Goal: Information Seeking & Learning: Learn about a topic

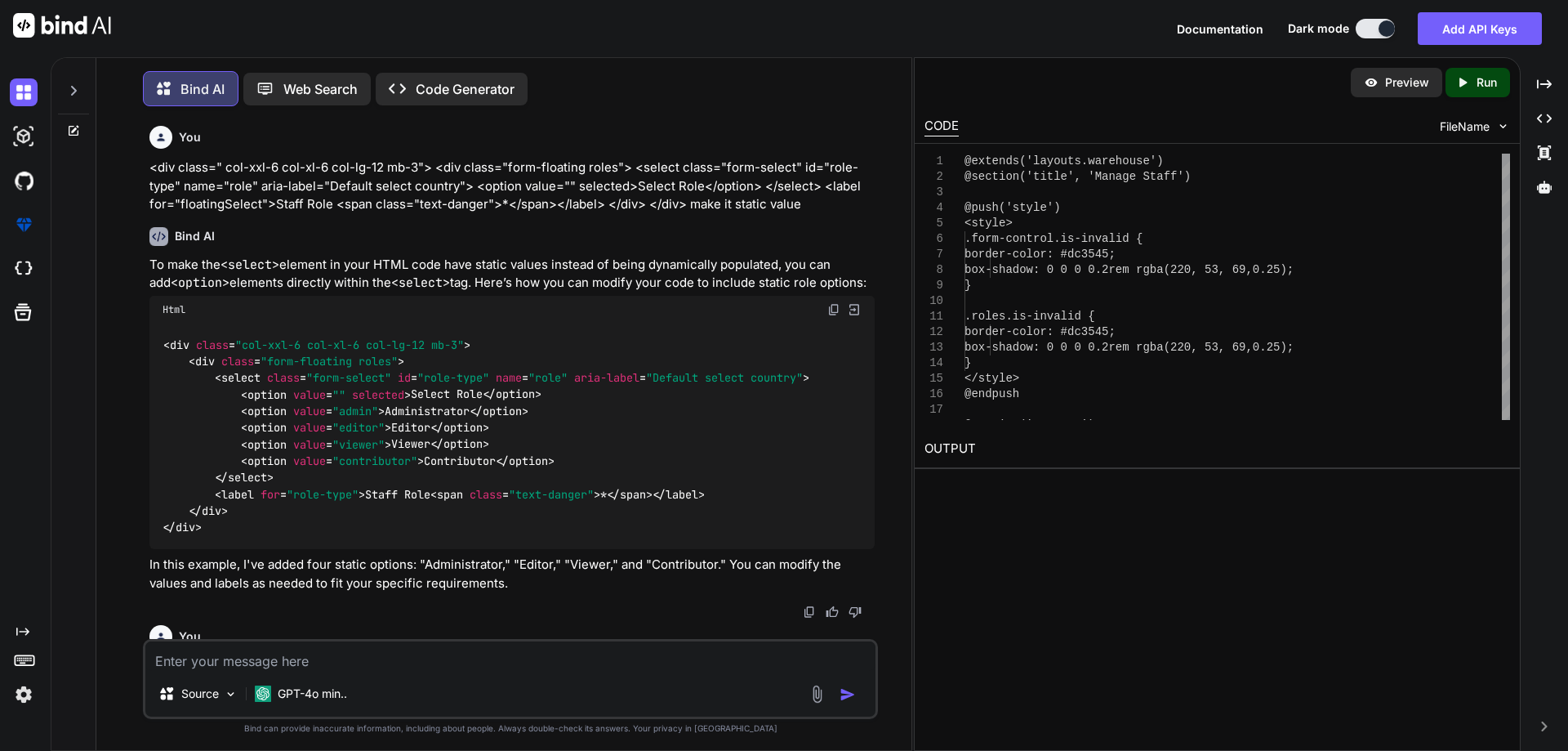
scroll to position [9716, 0]
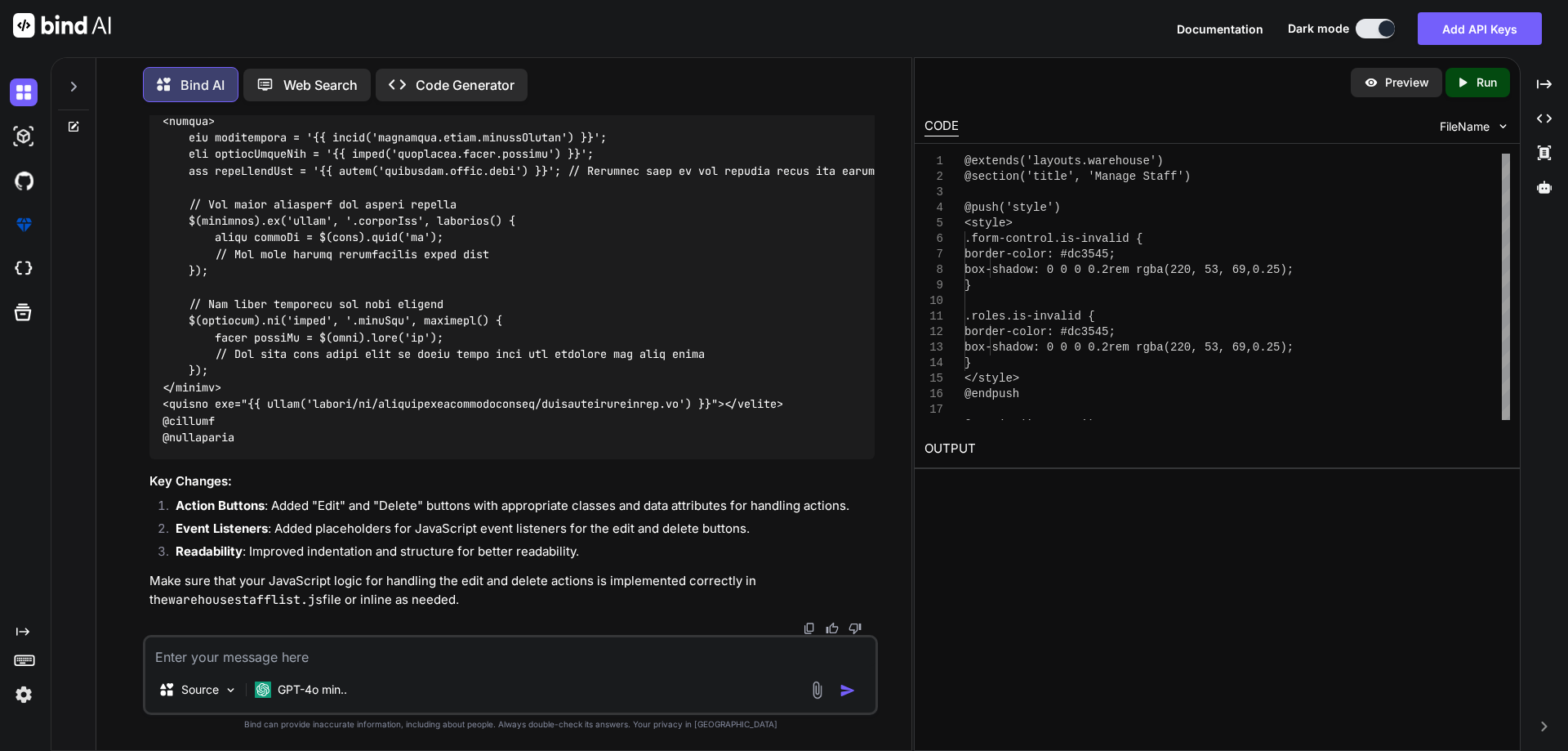
type textarea "x"
type textarea "php artisan db:seed --class=RoleSeeder"
type textarea "x"
type textarea "php artisan db:seed --class=RoleSeeder"
type textarea "x"
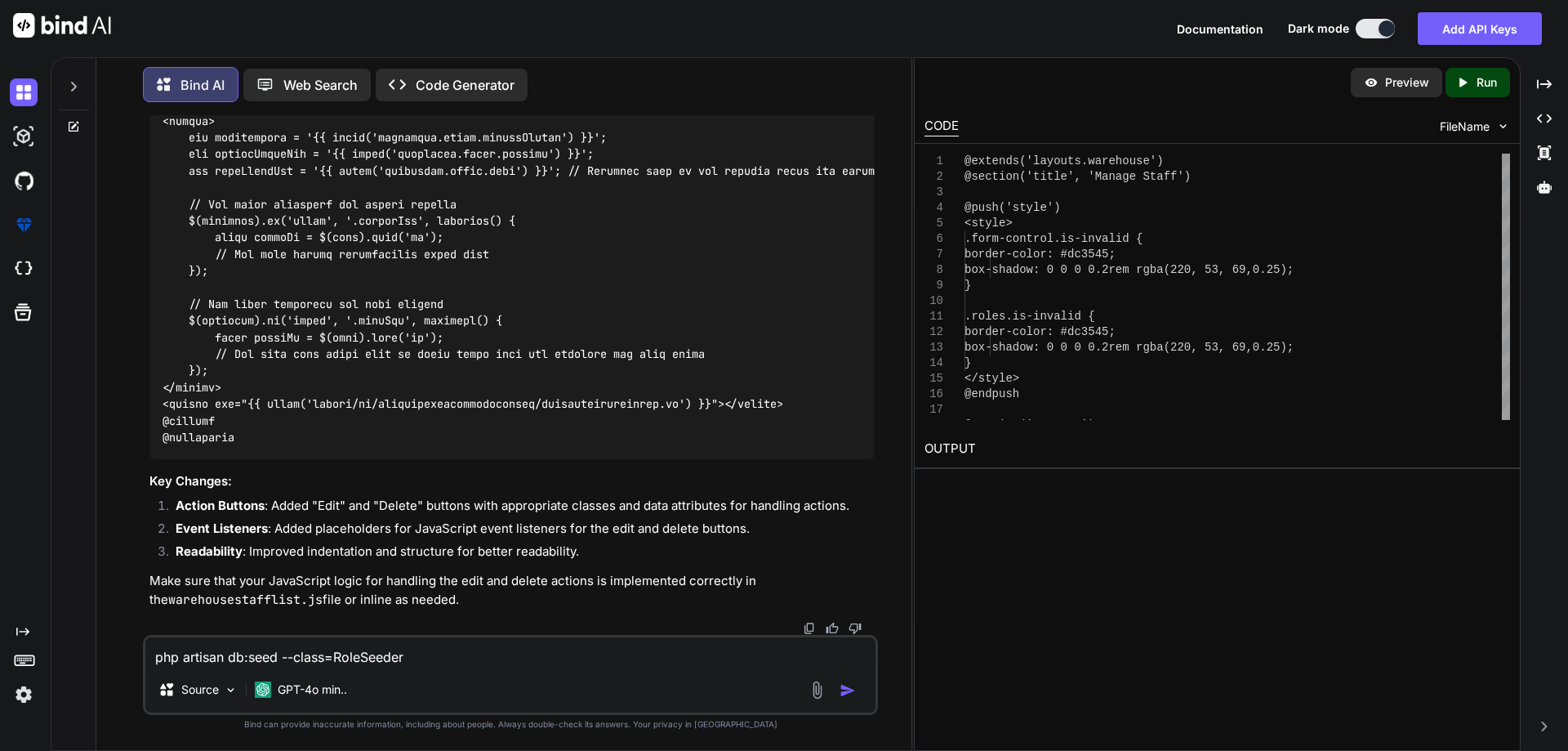
type textarea "php artisan db:seed --class=RoleSeeder t"
type textarea "x"
type textarea "php artisan db:seed --class=RoleSeeder th"
type textarea "x"
type textarea "php artisan db:seed --class=RoleSeeder thi"
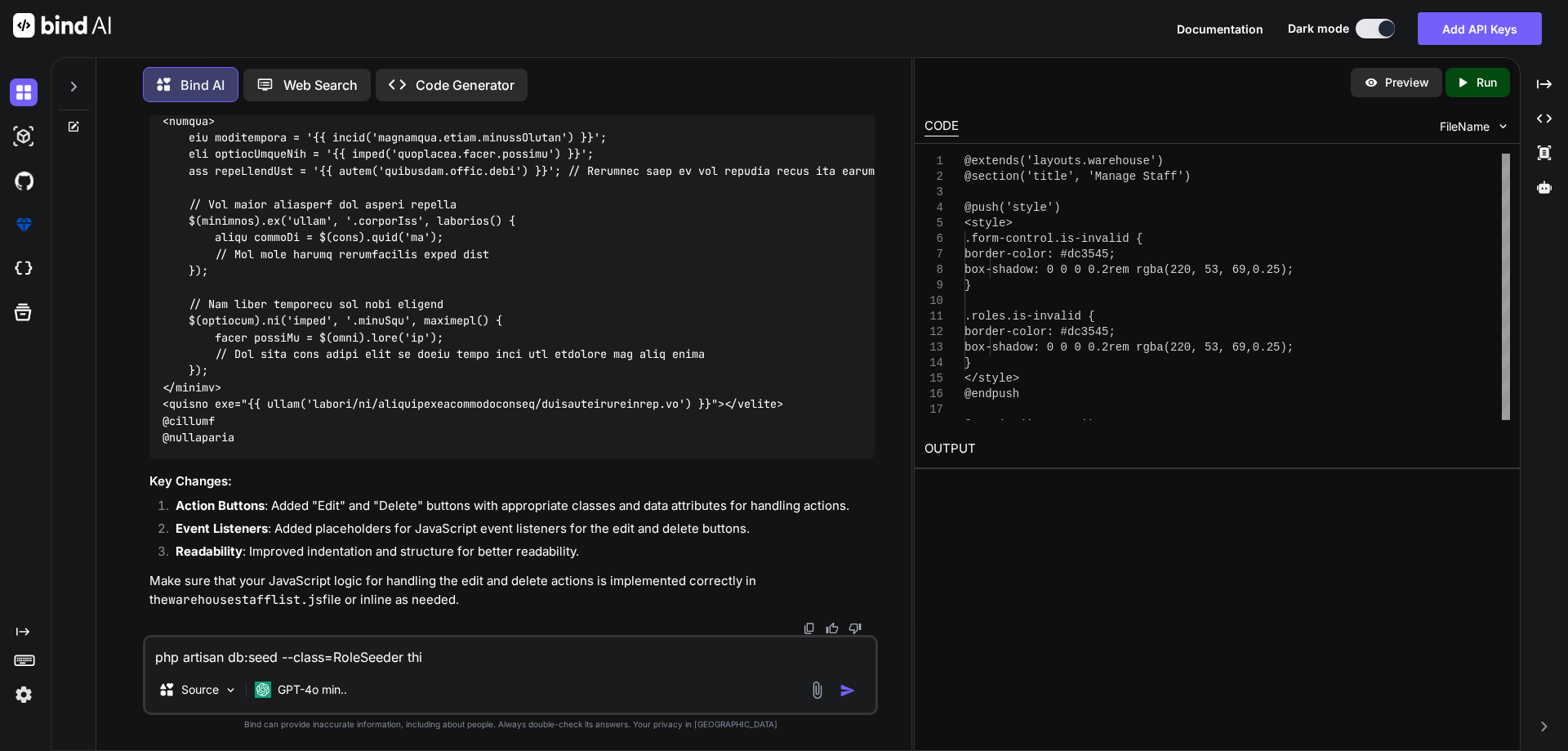
type textarea "x"
type textarea "php artisan db:seed --class=RoleSeeder this"
type textarea "x"
type textarea "php artisan db:seed --class=RoleSeeder this"
type textarea "x"
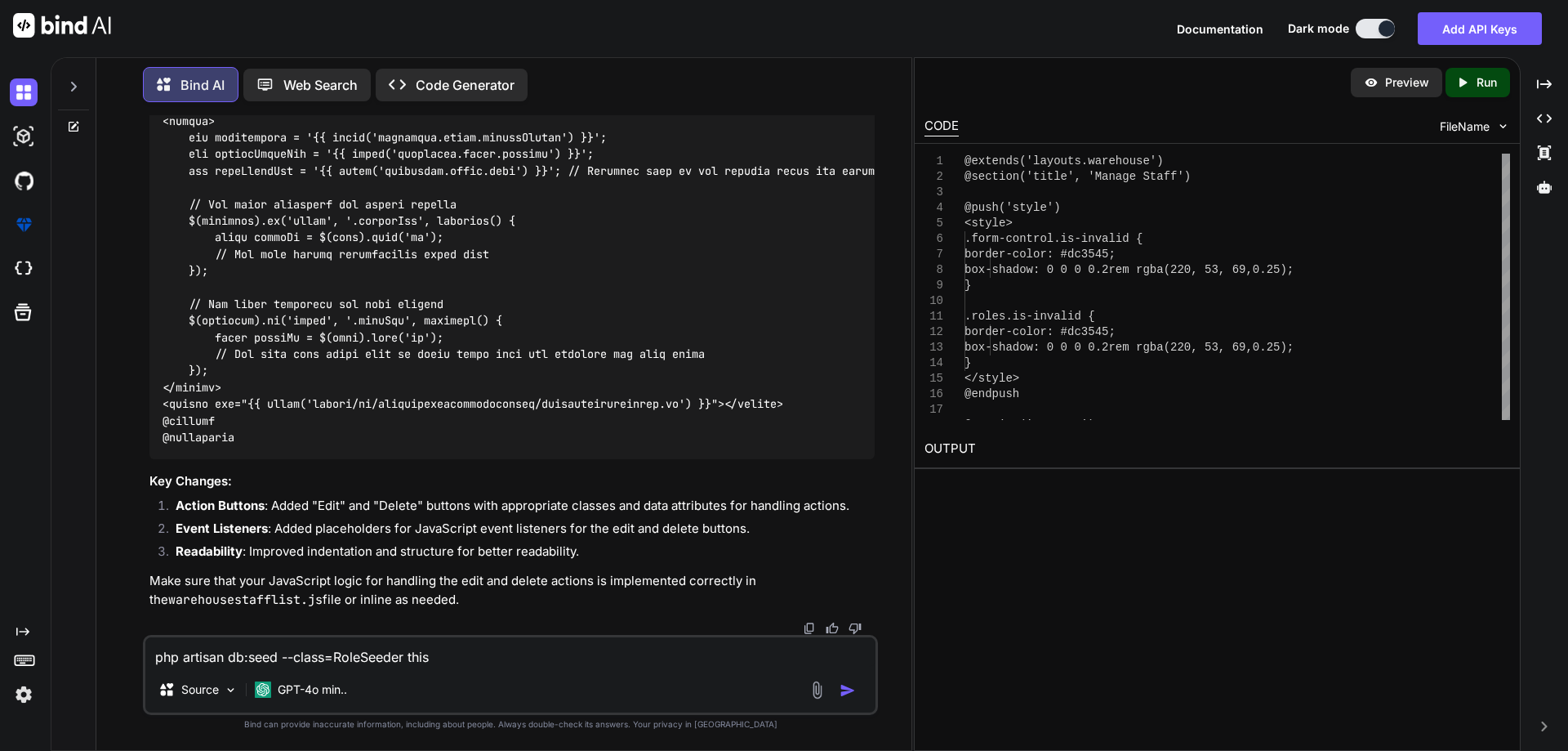
type textarea "php artisan db:seed --class=RoleSeeder this c"
type textarea "x"
type textarea "php artisan db:seed --class=RoleSeeder this co"
type textarea "x"
type textarea "php artisan db:seed --class=RoleSeeder this com"
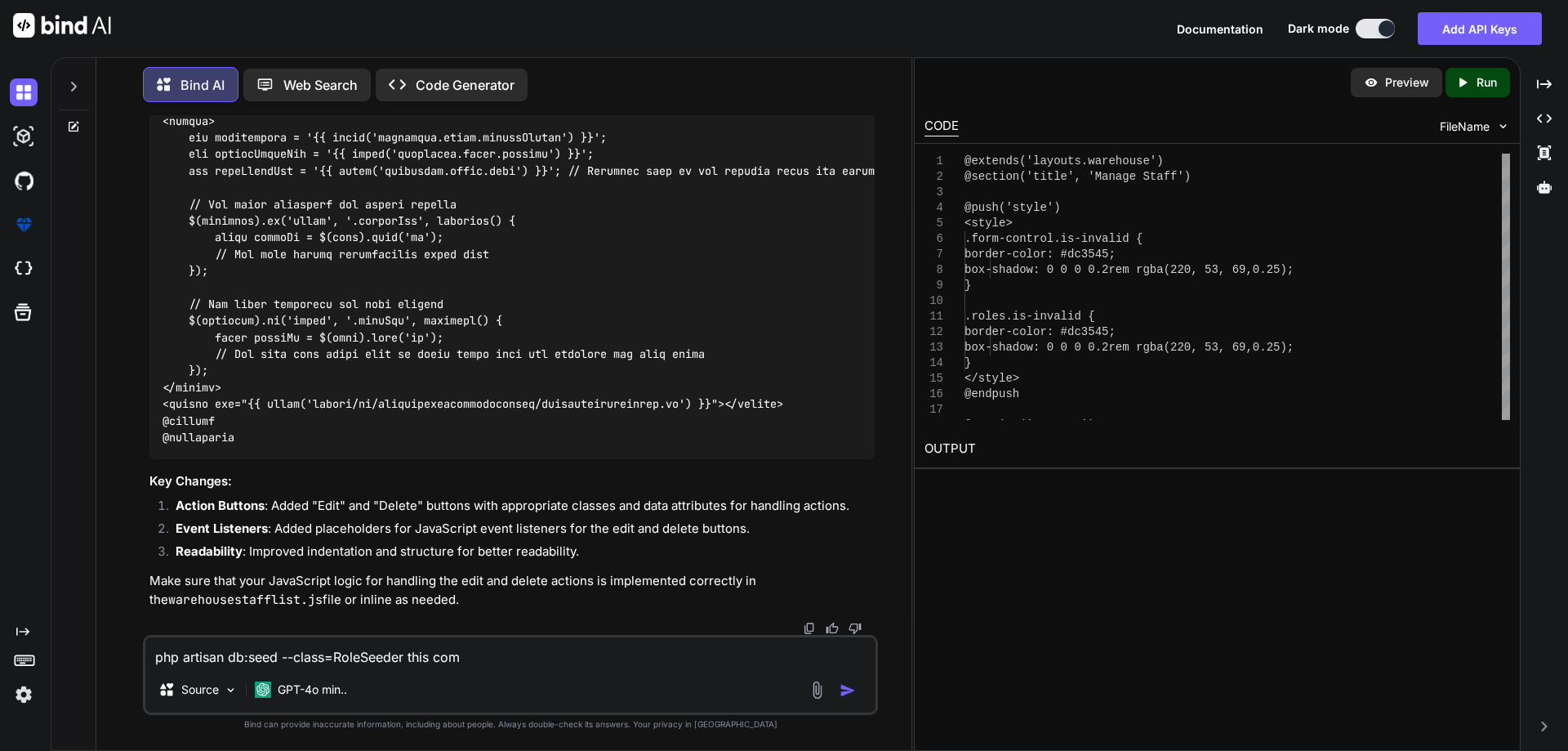
type textarea "x"
type textarea "php artisan db:seed --class=RoleSeeder this comm"
type textarea "x"
type textarea "php artisan db:seed --class=RoleSeeder this comma"
type textarea "x"
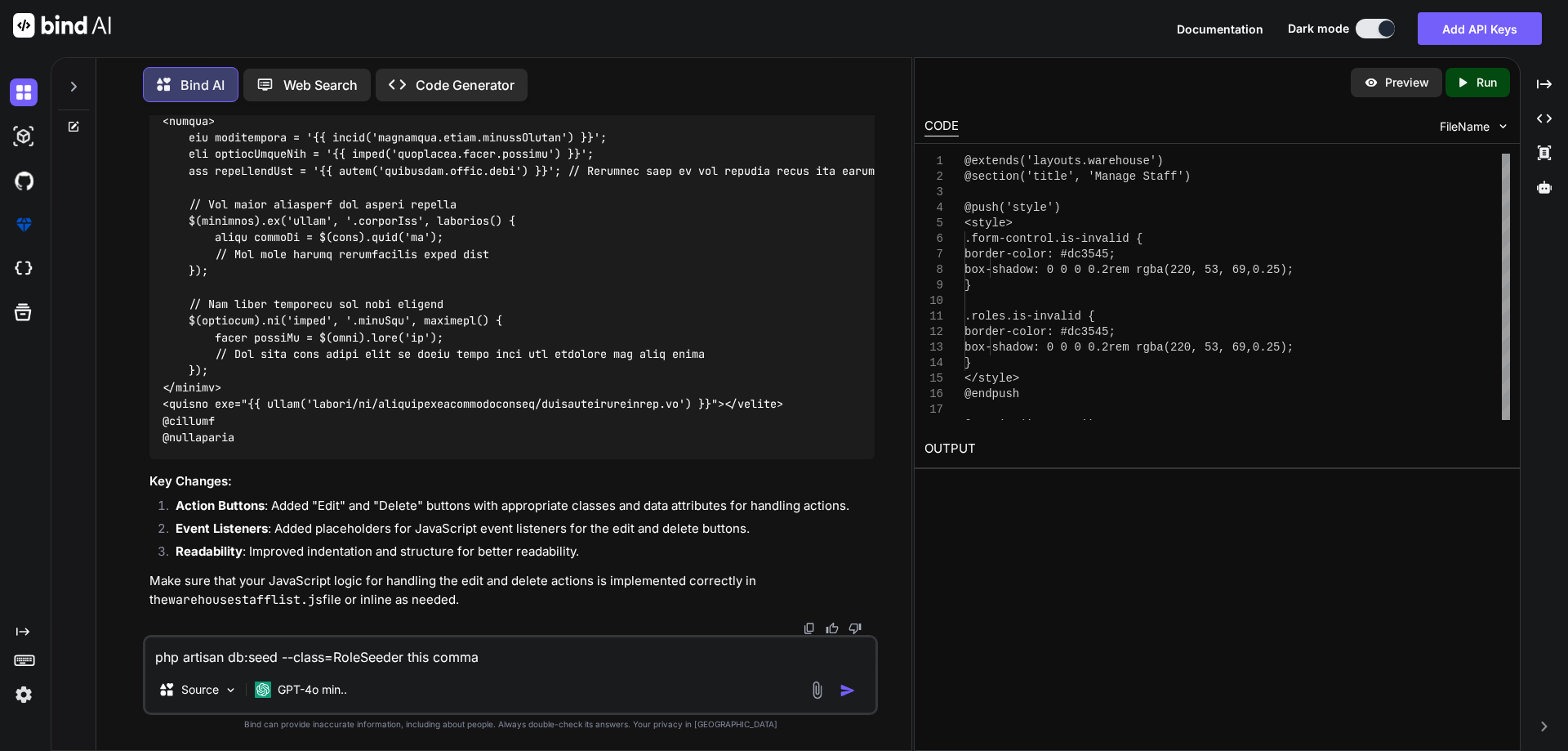
type textarea "php artisan db:seed --class=RoleSeeder this comman"
type textarea "x"
type textarea "php artisan db:seed --class=RoleSeeder this command"
type textarea "x"
type textarea "php artisan db:seed --class=RoleSeeder this command"
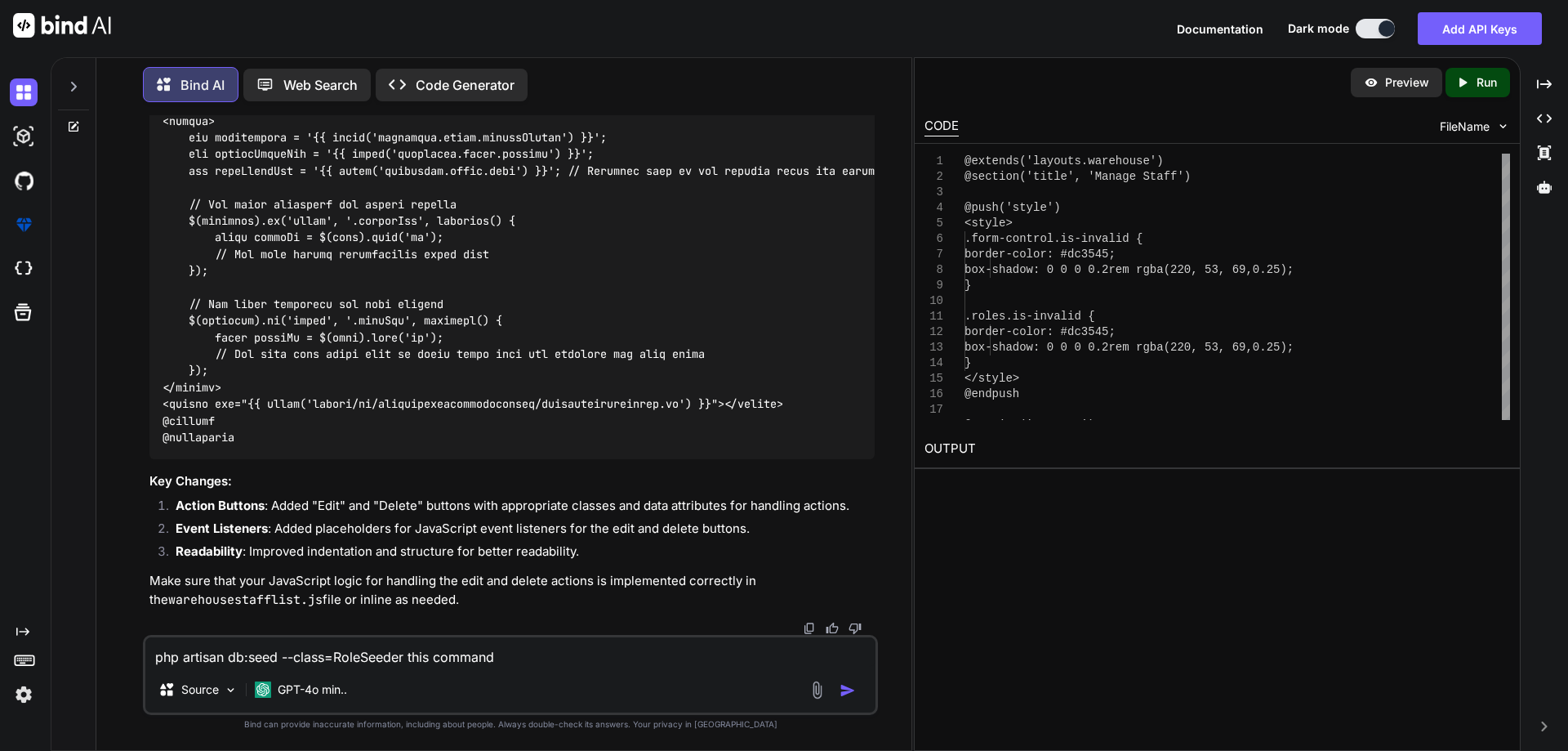
type textarea "x"
type textarea "php artisan db:seed --class=RoleSeeder this command i"
type textarea "x"
type textarea "php artisan db:seed --class=RoleSeeder this command is"
type textarea "x"
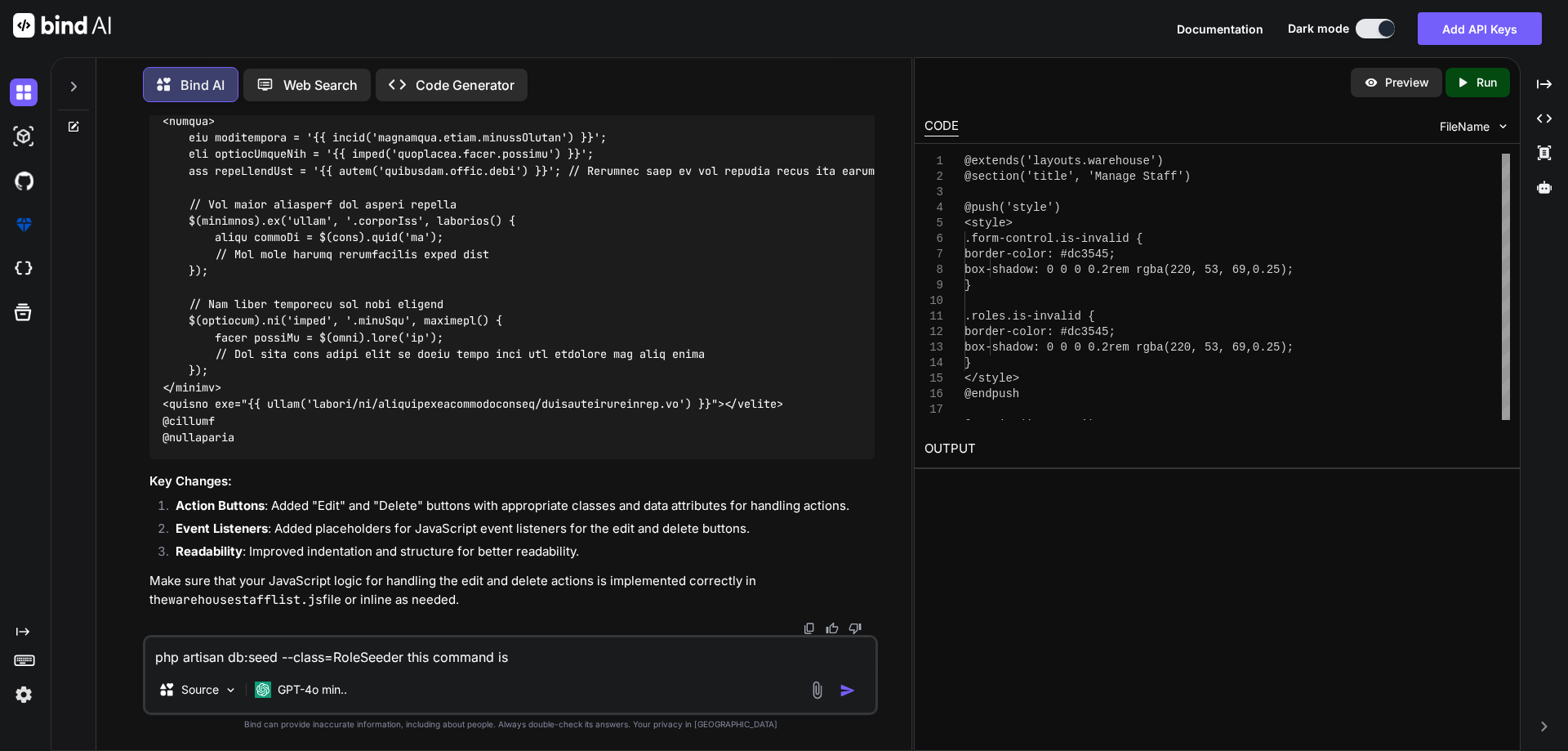
type textarea "php artisan db:seed --class=RoleSeeder this command is"
type textarea "x"
type textarea "php artisan db:seed --class=RoleSeeder this command is r"
type textarea "x"
type textarea "php artisan db:seed --class=RoleSeeder this command is ri"
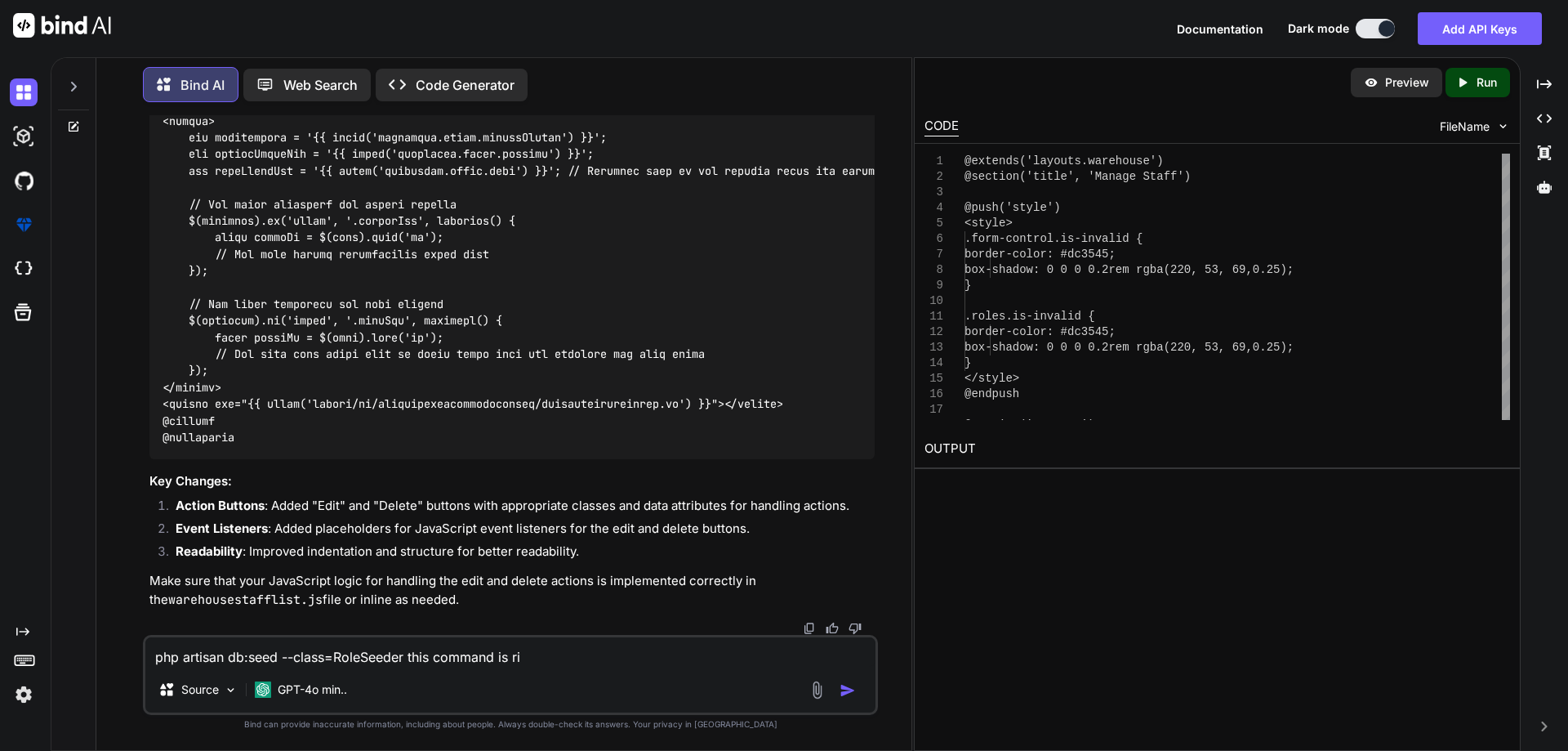
type textarea "x"
type textarea "php artisan db:seed --class=RoleSeeder this command is rig"
type textarea "x"
type textarea "php artisan db:seed --class=RoleSeeder this command is rigt"
type textarea "x"
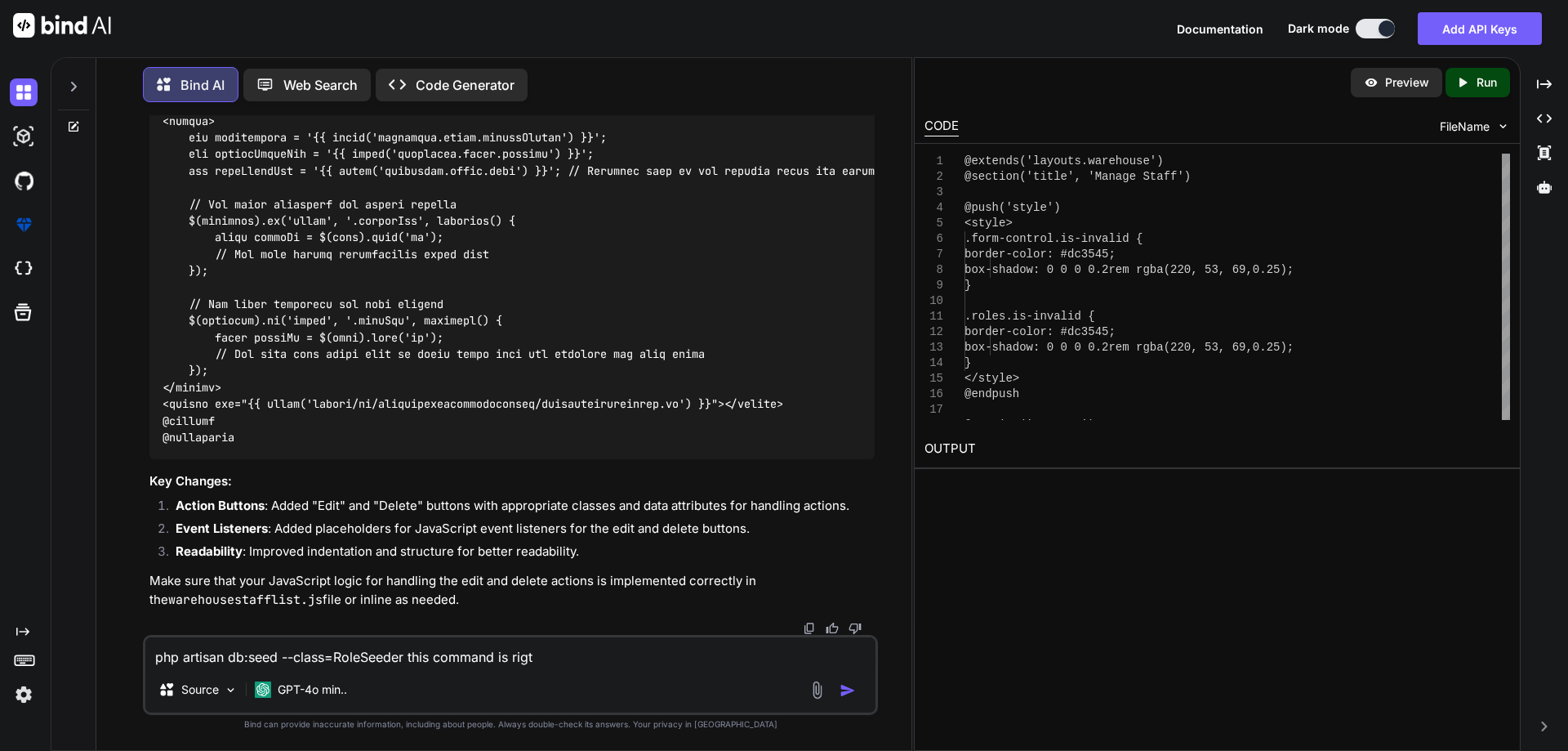
type textarea "php artisan db:seed --class=RoleSeeder this command is rig"
type textarea "x"
type textarea "php artisan db:seed --class=RoleSeeder this command is [PERSON_NAME]"
type textarea "x"
type textarea "php artisan db:seed --class=RoleSeeder this command is right"
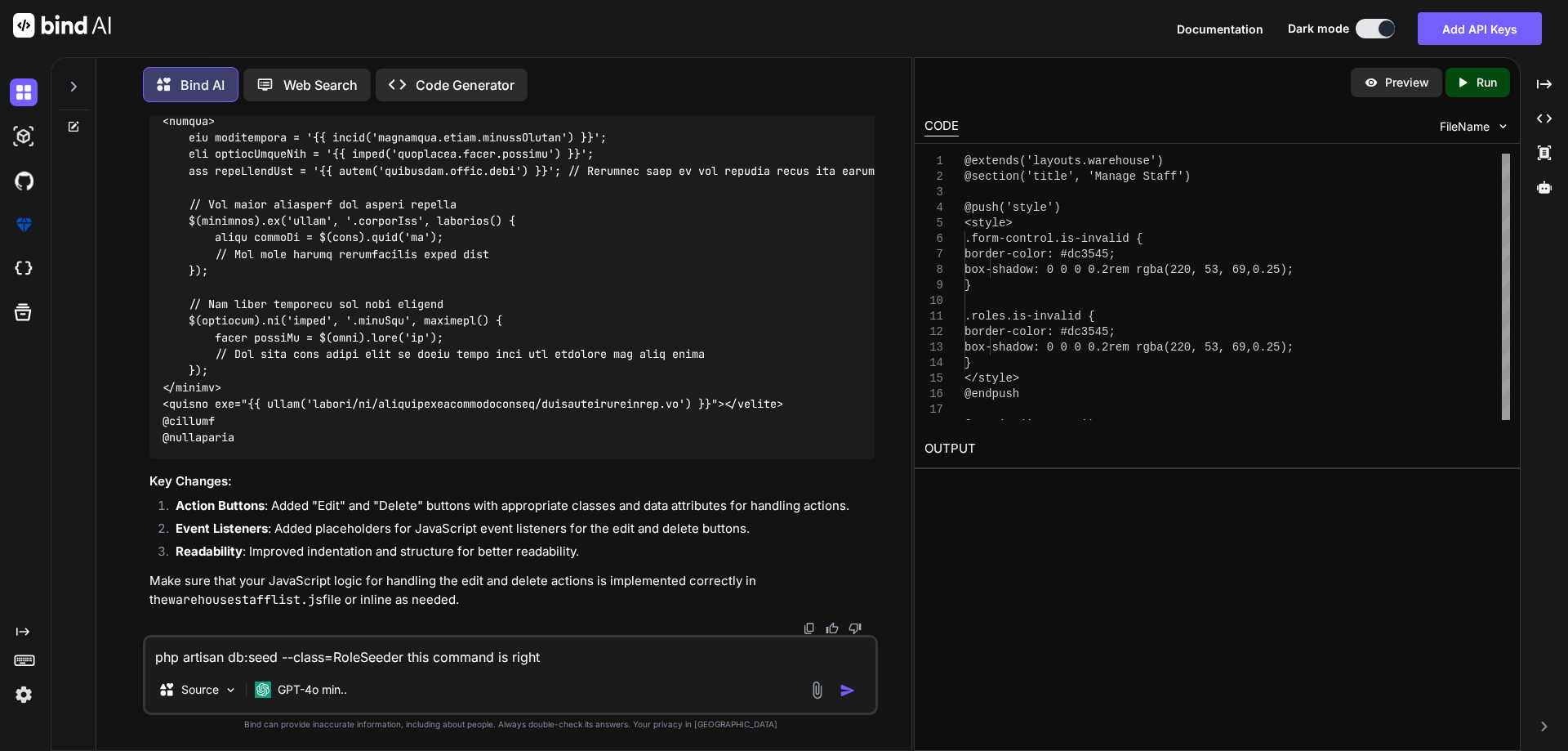
type textarea "x"
type textarea "php artisan db:seed --class=RoleSeeder this command is right"
type textarea "x"
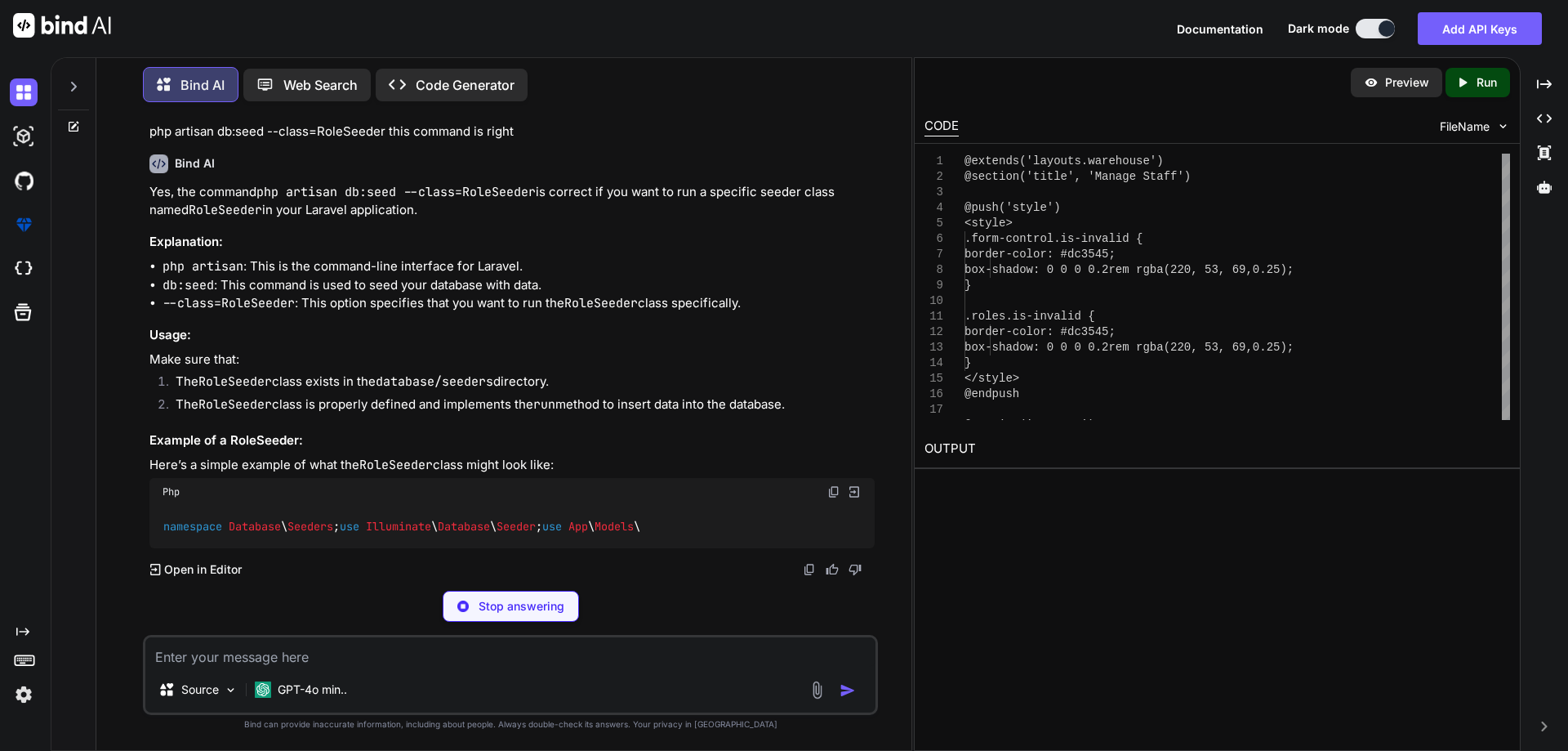
scroll to position [10134, 0]
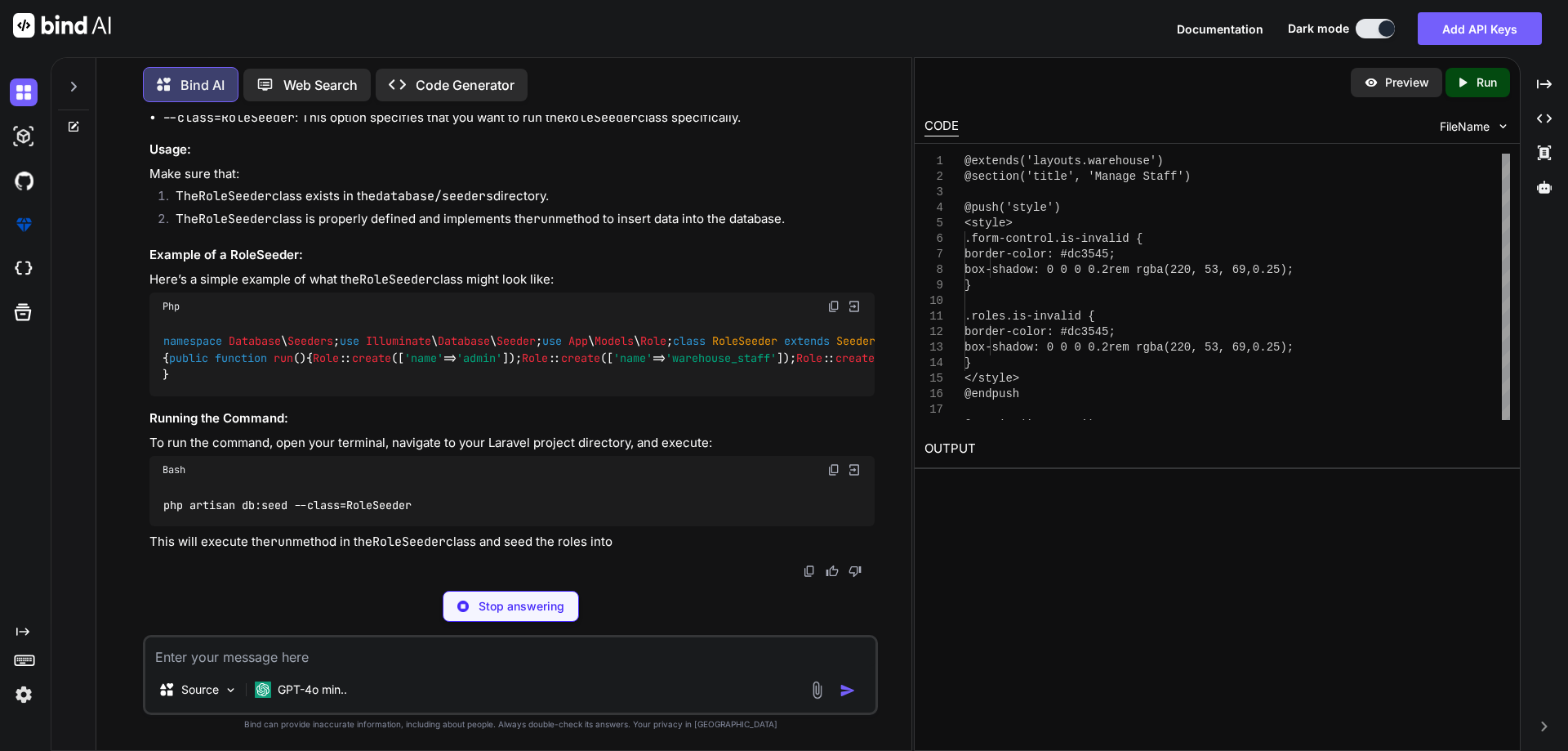
type textarea "x"
type textarea "Role::create(['name' => 'warehouse_staff']); Role::create(['name' => 'distribut…"
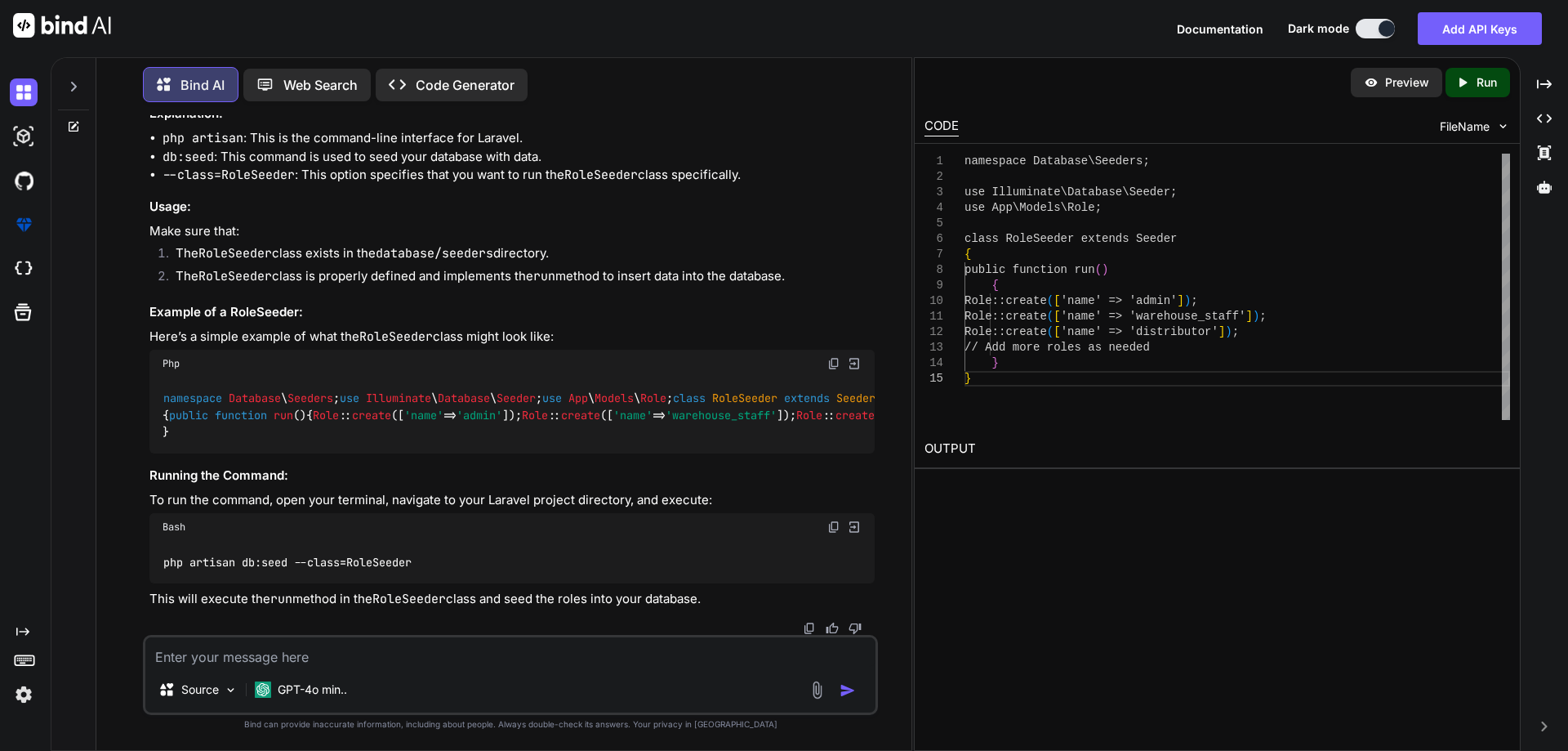
click at [227, 649] on textarea at bounding box center [510, 652] width 730 height 29
paste textarea "$warehouseStaff = WarehouseUser::create('user_id' => $user_id, 'phone' => $staf…"
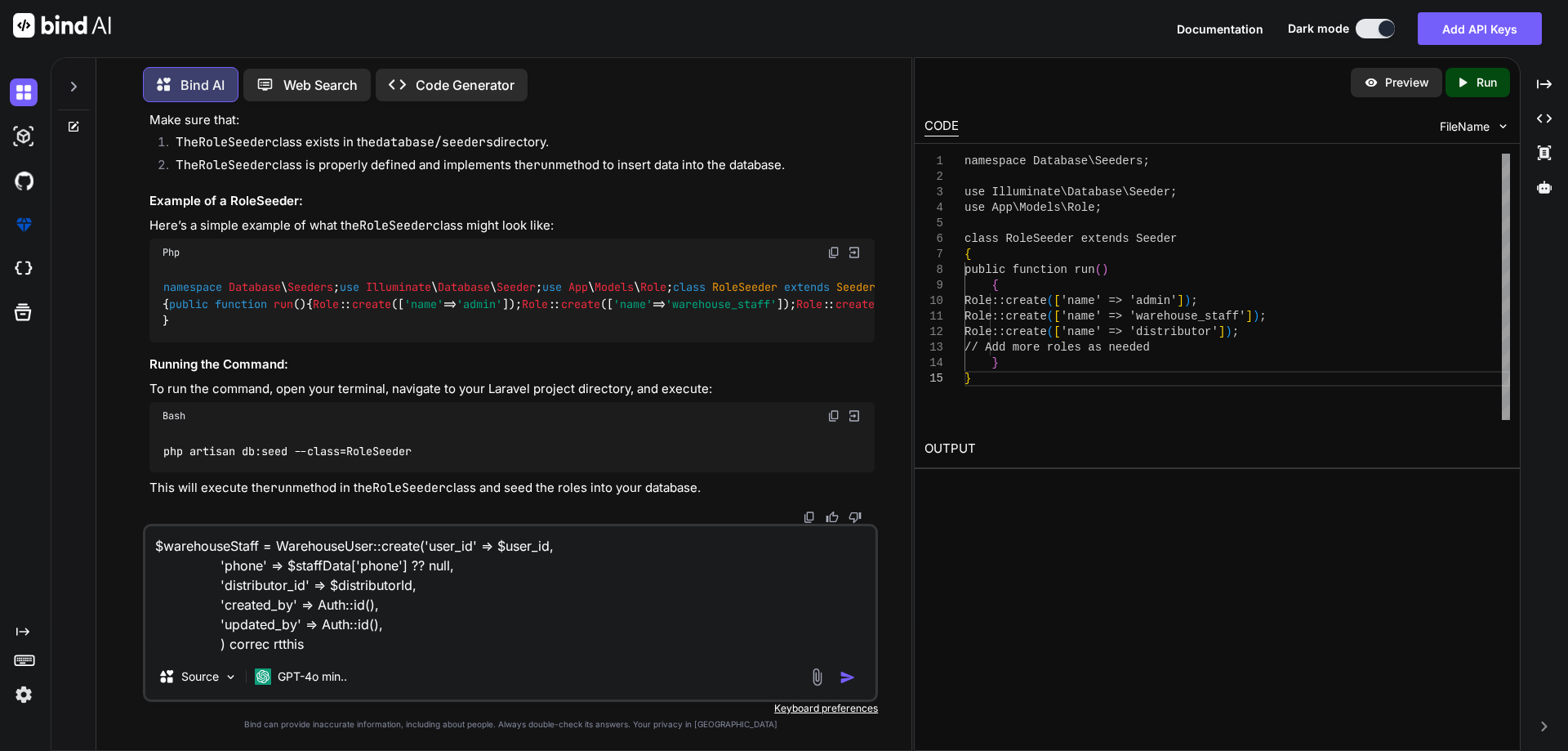
type textarea "$warehouseStaff = WarehouseUser::create('user_id' => $user_id, 'phone' => $staf…"
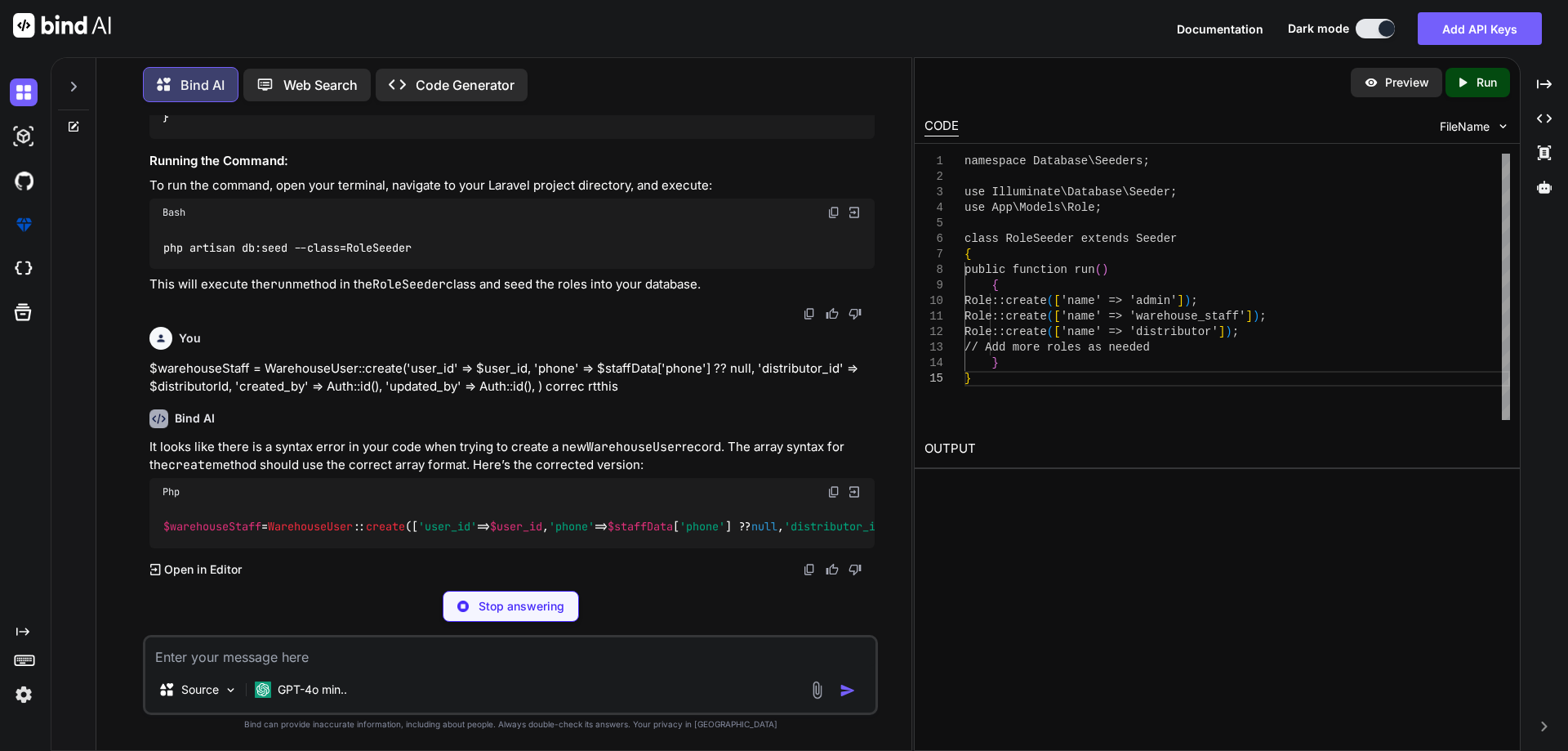
scroll to position [11011, 0]
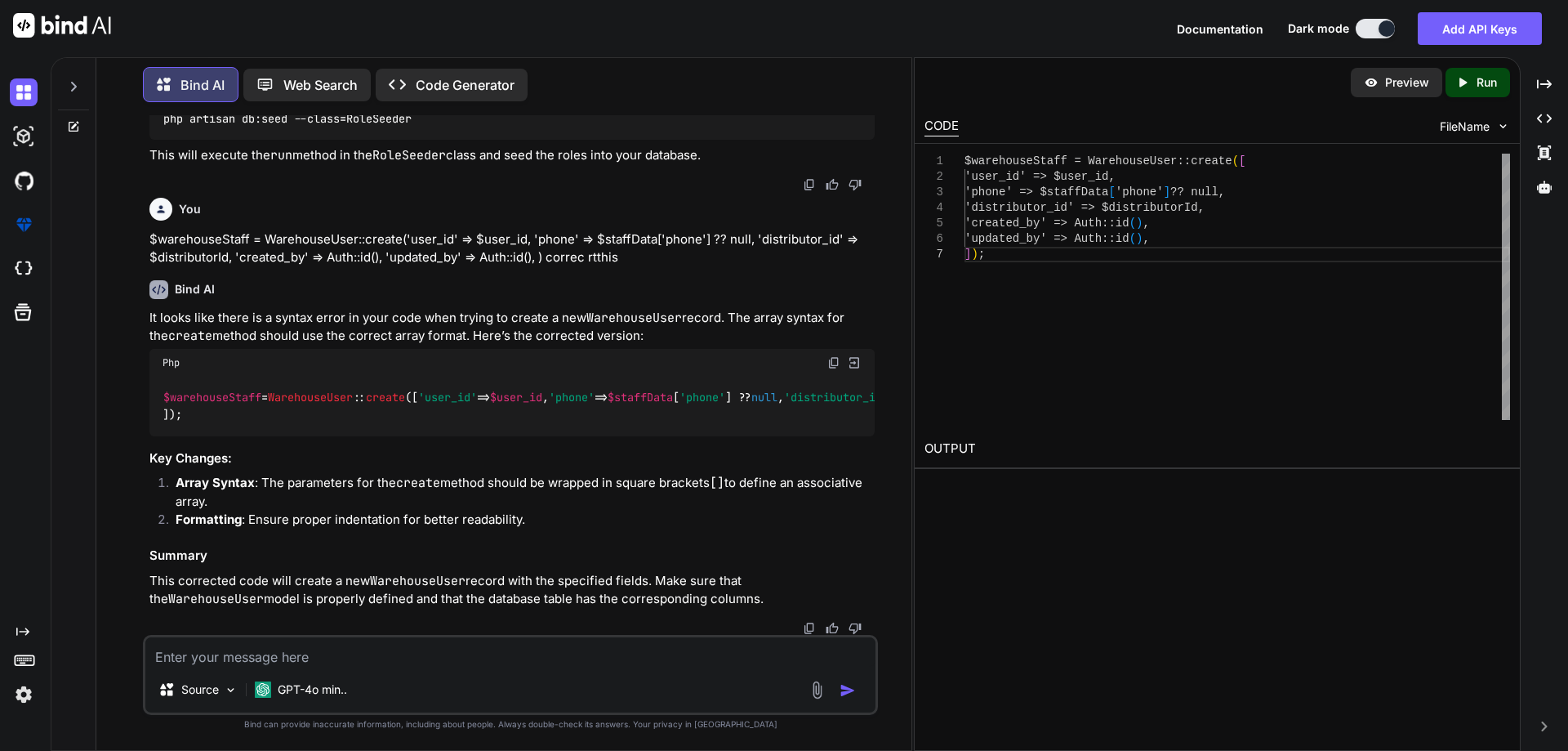
click at [834, 369] on img at bounding box center [833, 362] width 13 height 13
click at [1091, 405] on span "Auth" at bounding box center [1104, 397] width 26 height 15
drag, startPoint x: 297, startPoint y: 493, endPoint x: 359, endPoint y: 495, distance: 62.0
click at [359, 422] on code "$warehouseStaff = WarehouseUser :: create ([ 'user_id' => $user_id , 'phone' =>…" at bounding box center [745, 405] width 1164 height 34
copy code "Auth :: id ()"
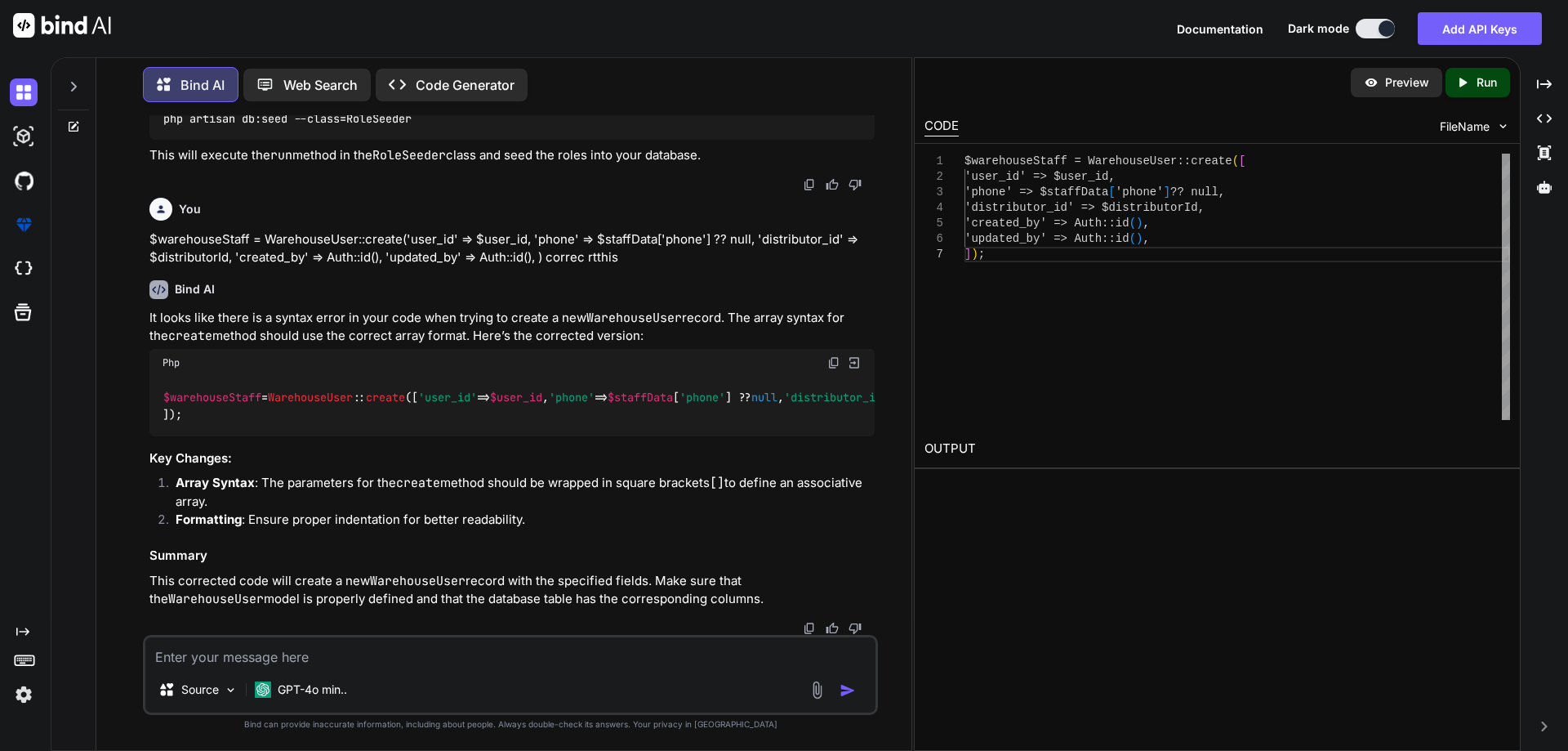
click at [214, 651] on textarea at bounding box center [510, 652] width 730 height 29
paste textarea "Error adding warehouse staff: SQLSTATE[23000]: Integrity constraint violation: …"
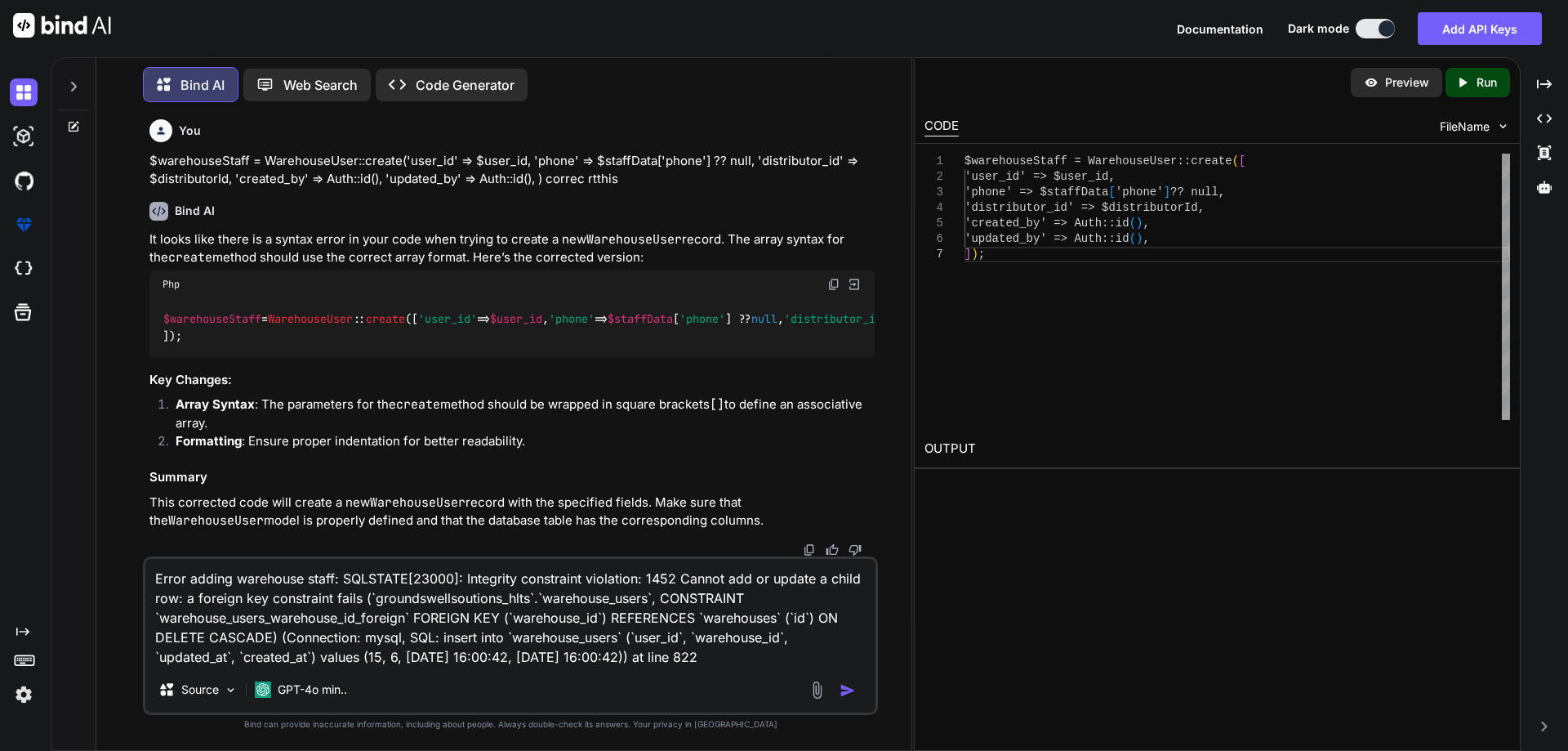
click at [766, 651] on textarea "Error adding warehouse staff: SQLSTATE[23000]: Integrity constraint violation: …" at bounding box center [510, 612] width 730 height 108
paste textarea "public function store(Request $request) { $request->validate([ 'first_name' => …"
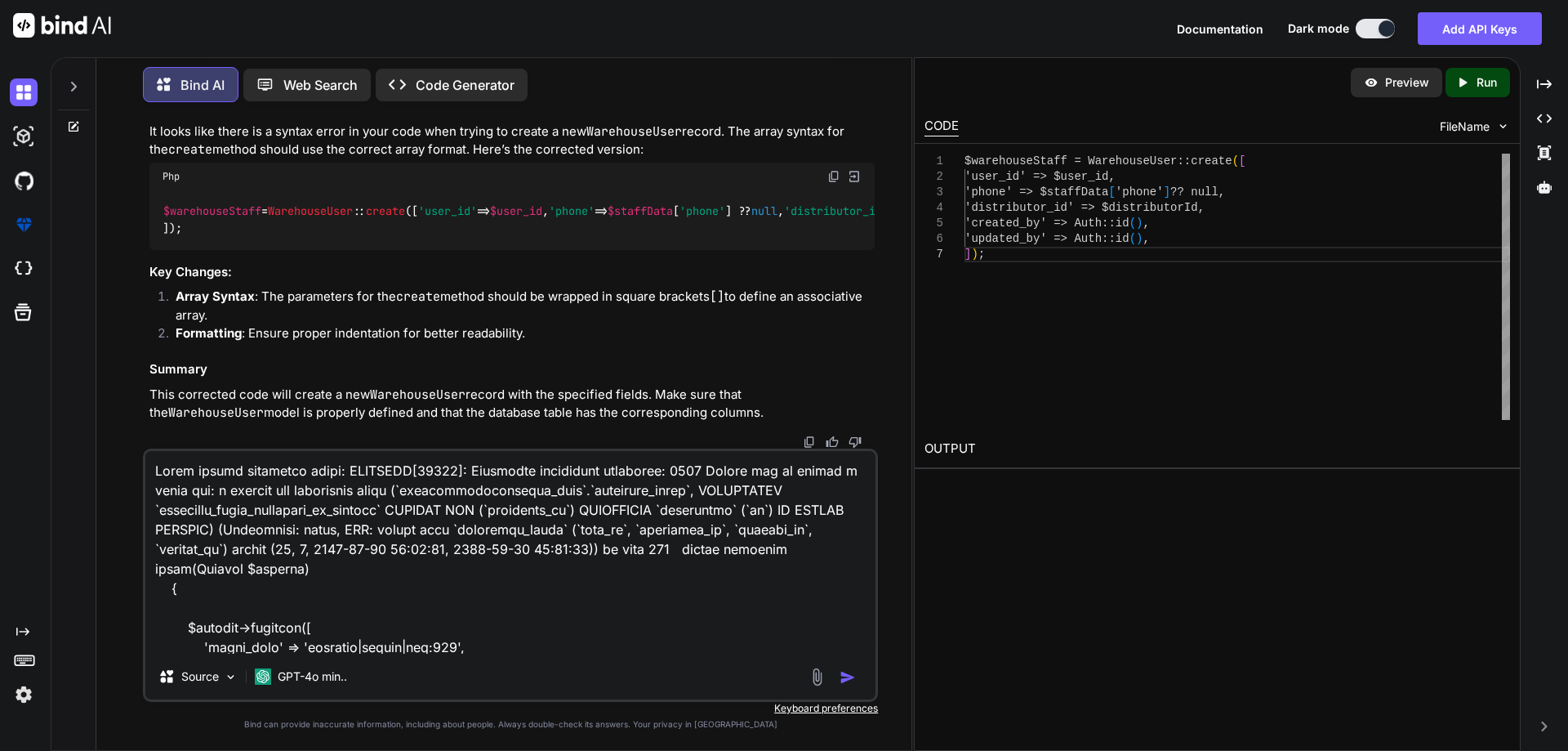
scroll to position [1100, 0]
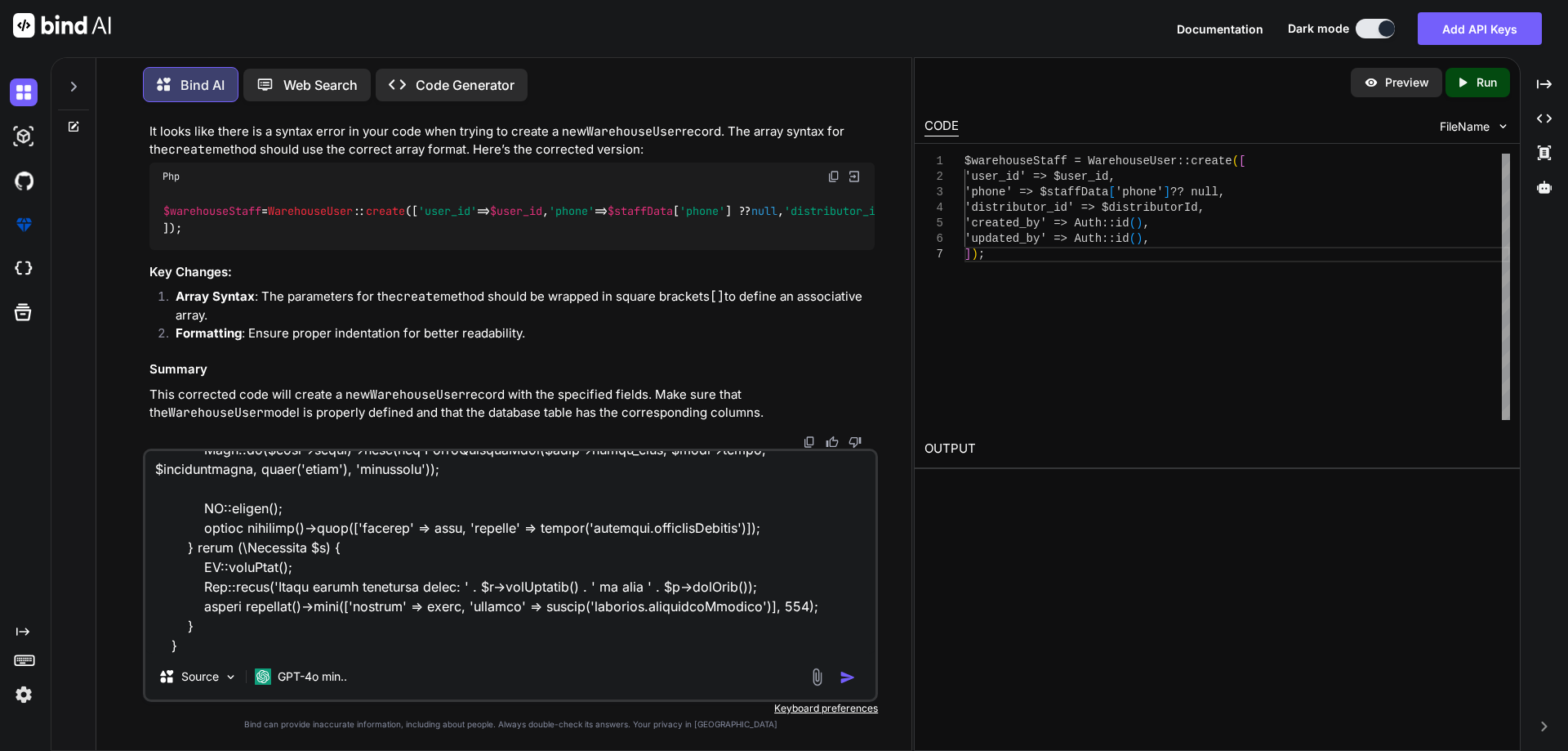
type textarea "Error adding warehouse staff: SQLSTATE[23000]: Integrity constraint violation: …"
click at [838, 674] on div at bounding box center [835, 676] width 55 height 18
click at [845, 675] on img "button" at bounding box center [847, 677] width 16 height 16
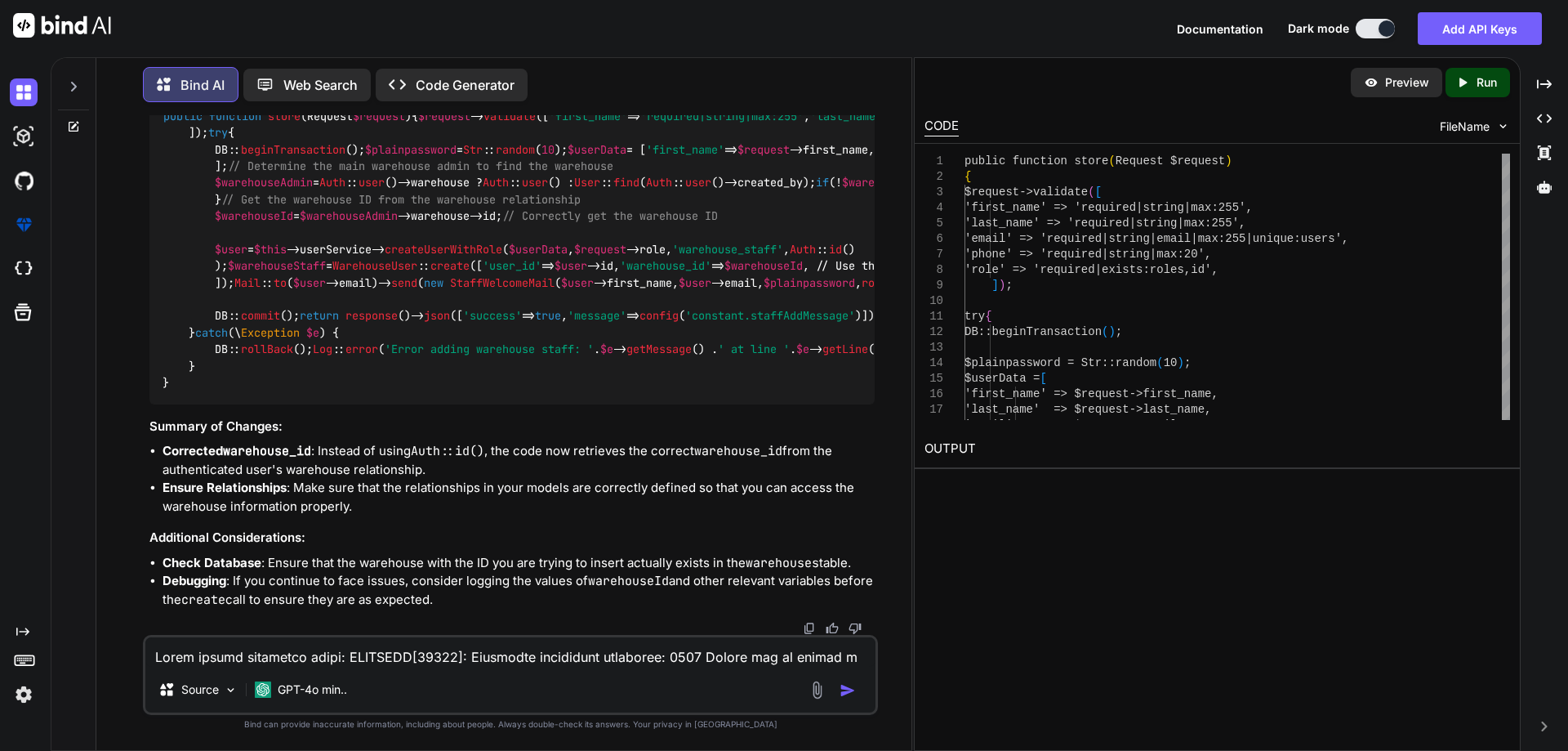
scroll to position [12770, 0]
click at [724, 274] on span "$warehouseId" at bounding box center [763, 266] width 78 height 15
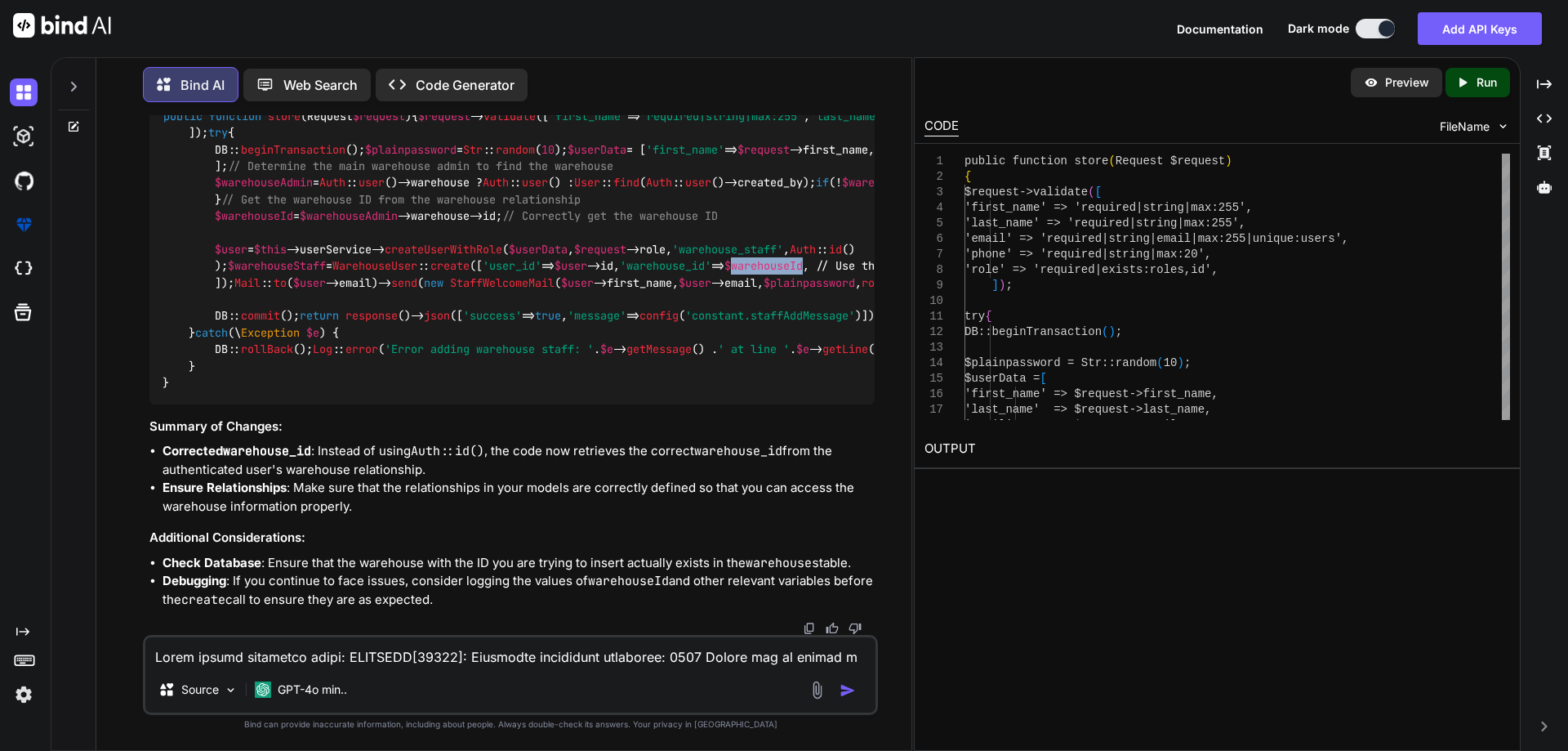
scroll to position [12851, 0]
click at [318, 652] on textarea at bounding box center [510, 652] width 730 height 29
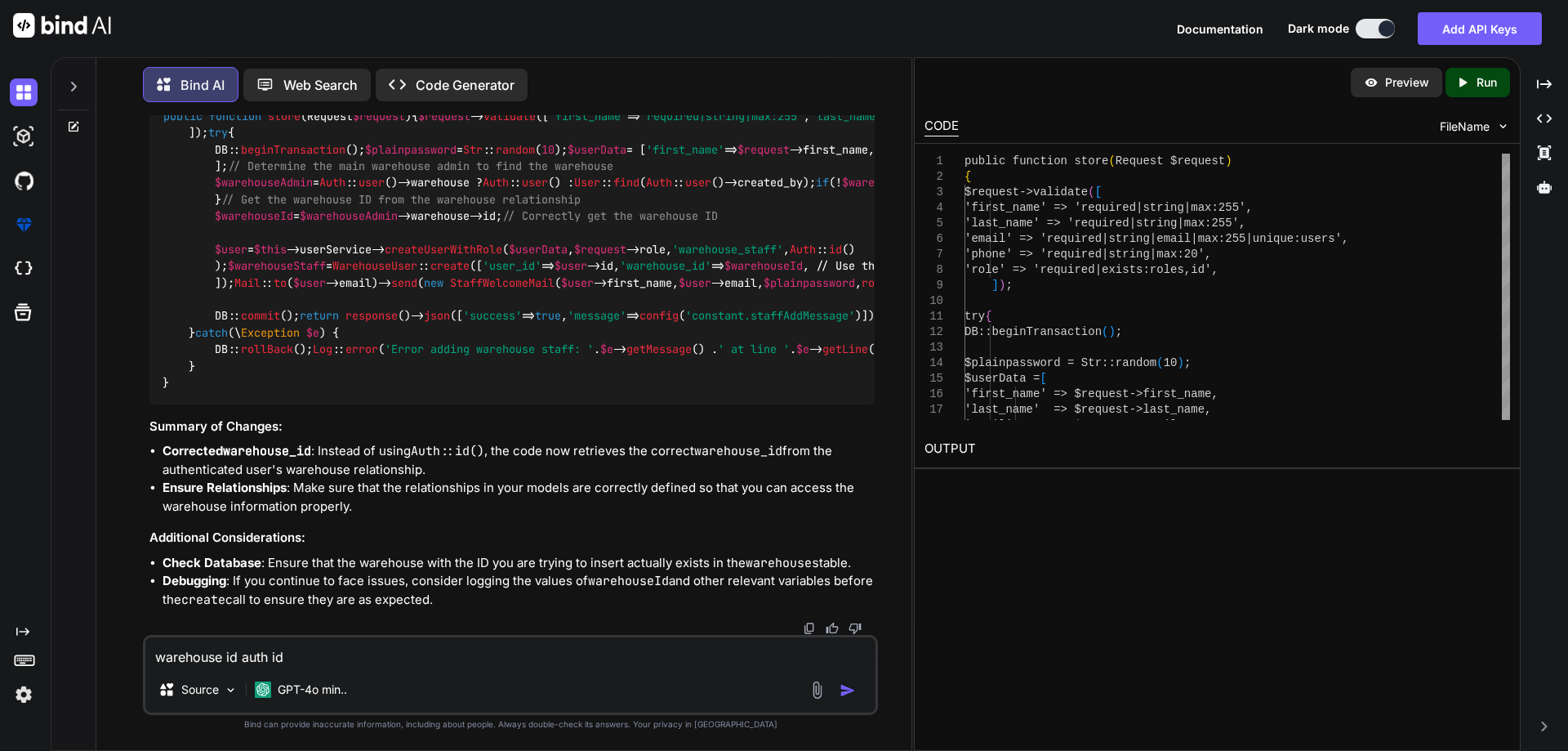
type textarea "warehouse id auth id"
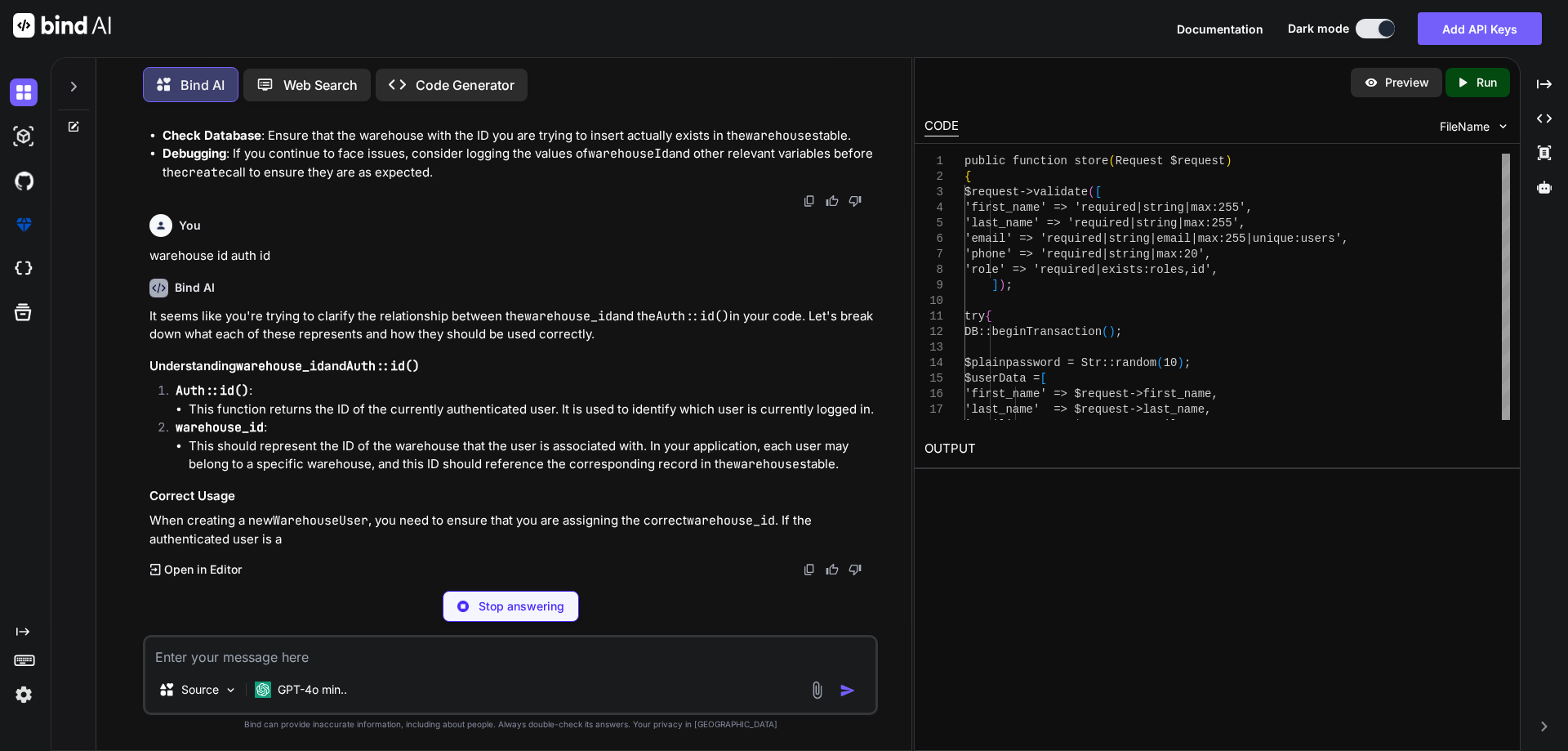
scroll to position [13456, 0]
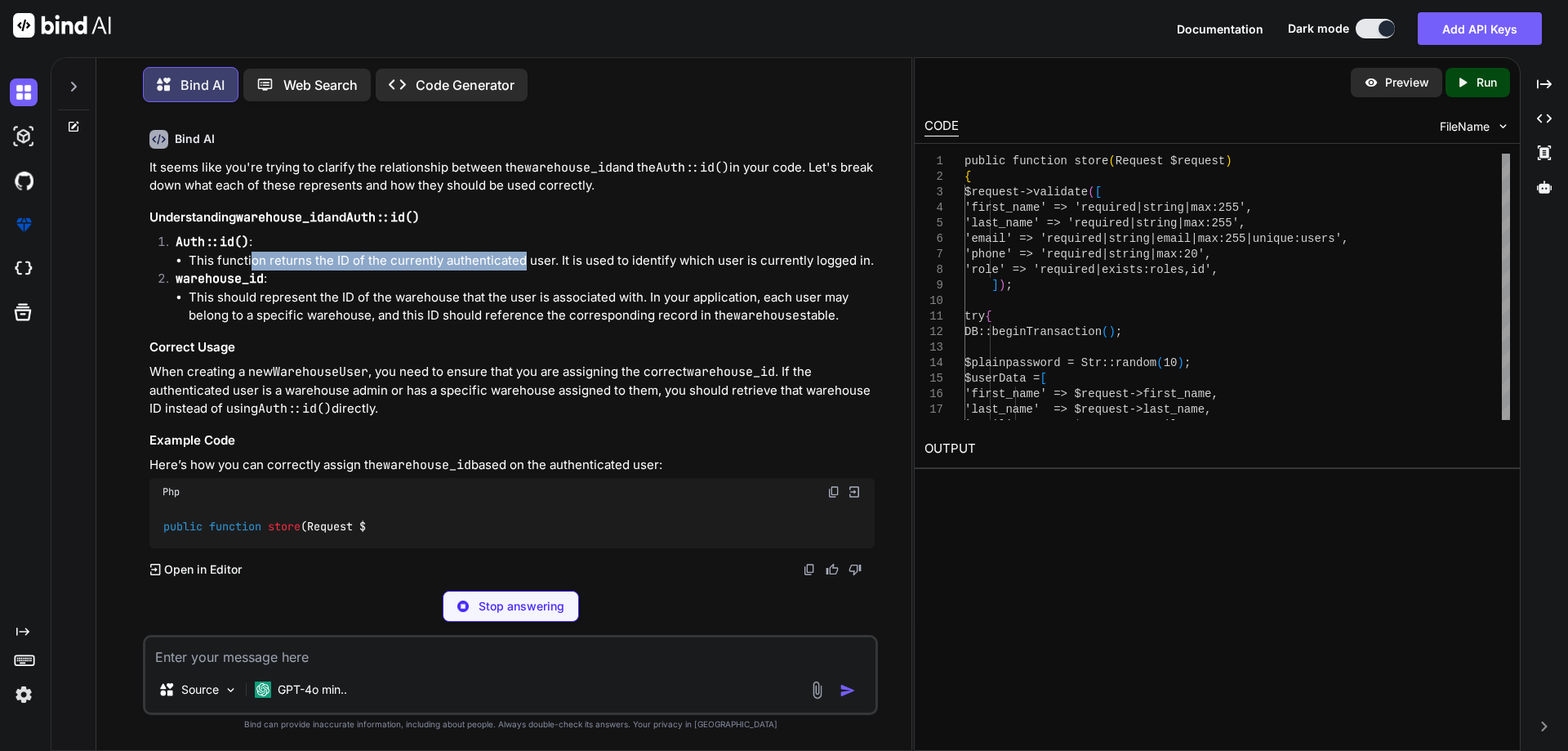
drag, startPoint x: 253, startPoint y: 405, endPoint x: 534, endPoint y: 412, distance: 281.1
click at [523, 270] on li "This function returns the ID of the currently authenticated user. It is used to…" at bounding box center [532, 261] width 686 height 18
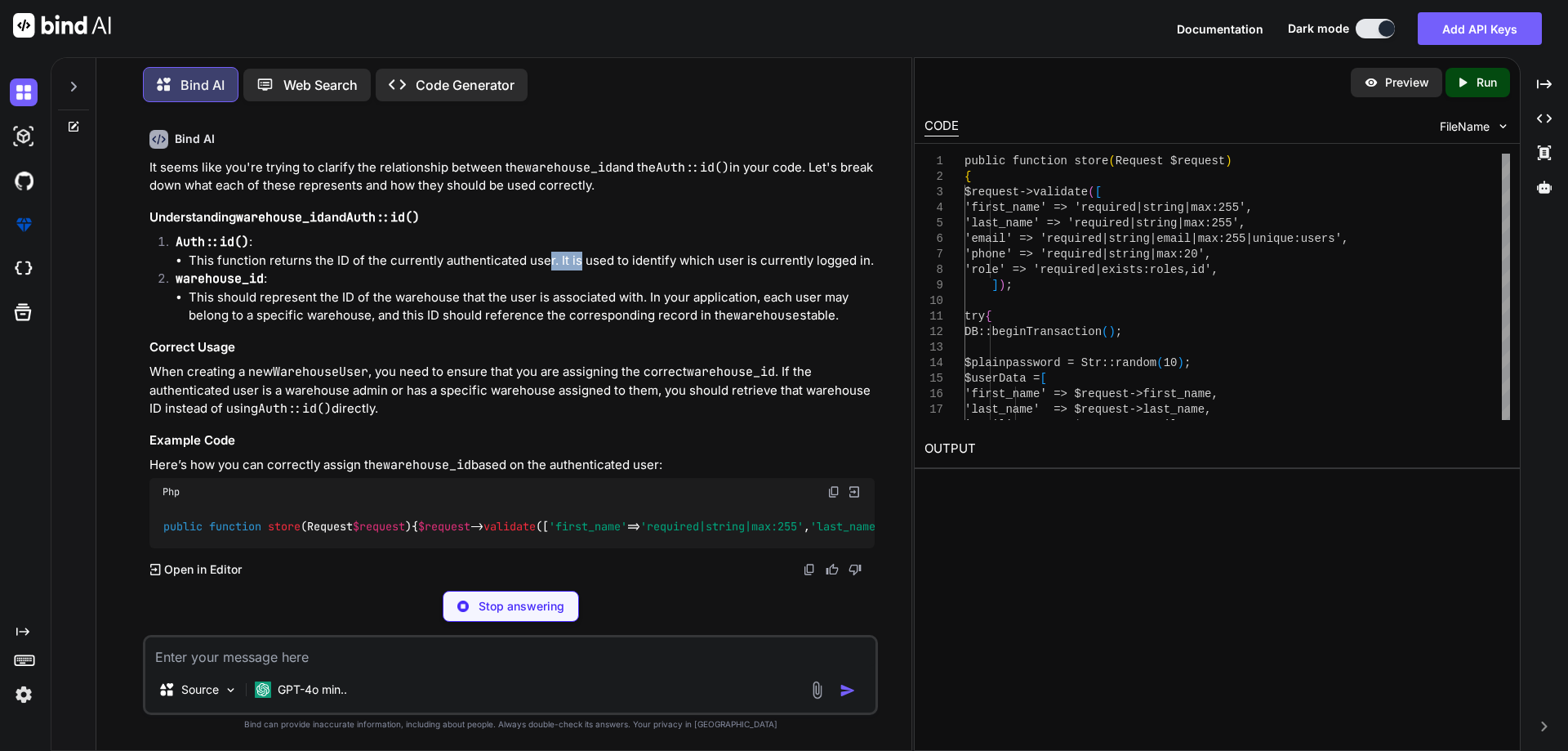
drag, startPoint x: 546, startPoint y: 412, endPoint x: 582, endPoint y: 412, distance: 36.0
click at [574, 270] on li "This function returns the ID of the currently authenticated user. It is used to…" at bounding box center [532, 261] width 686 height 18
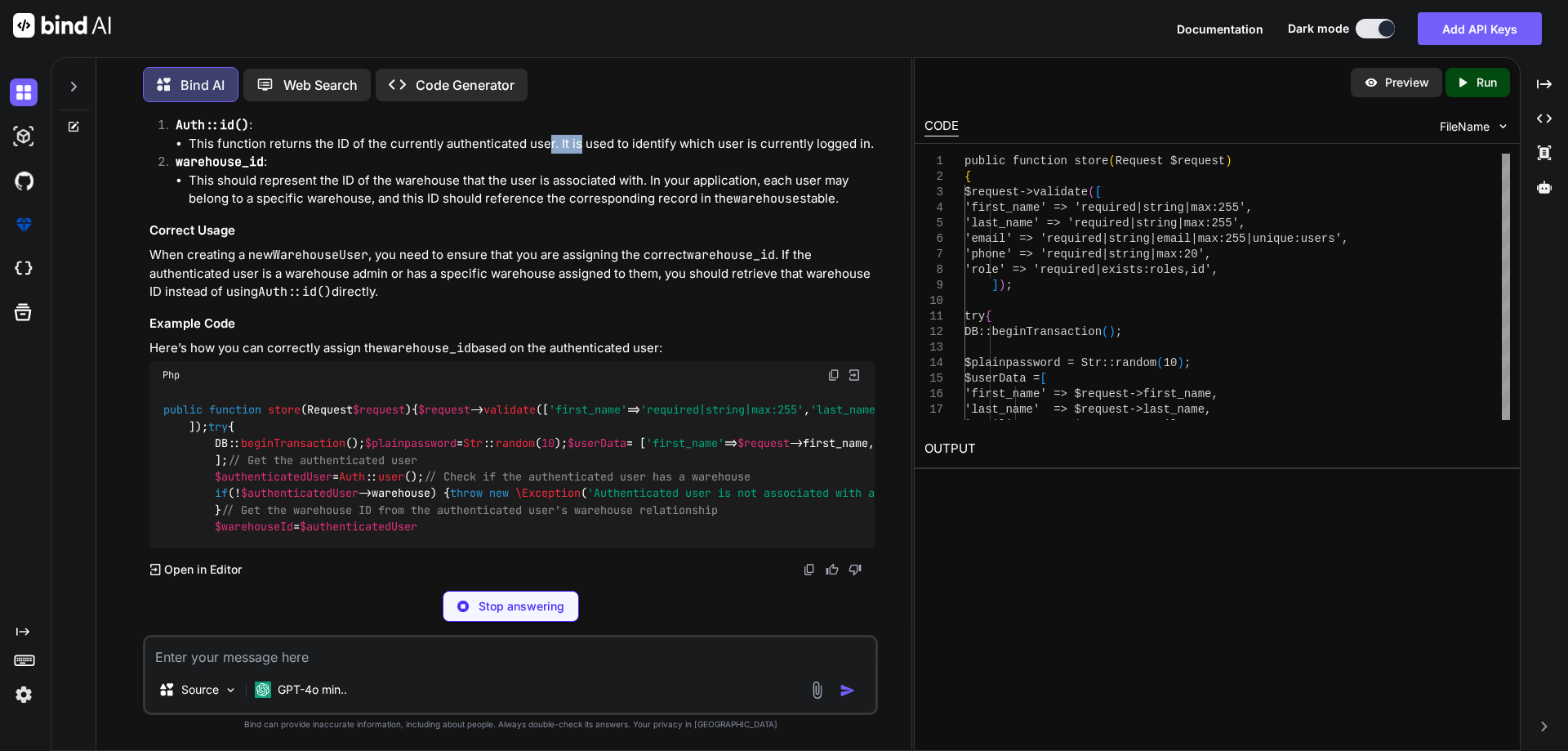
scroll to position [14139, 0]
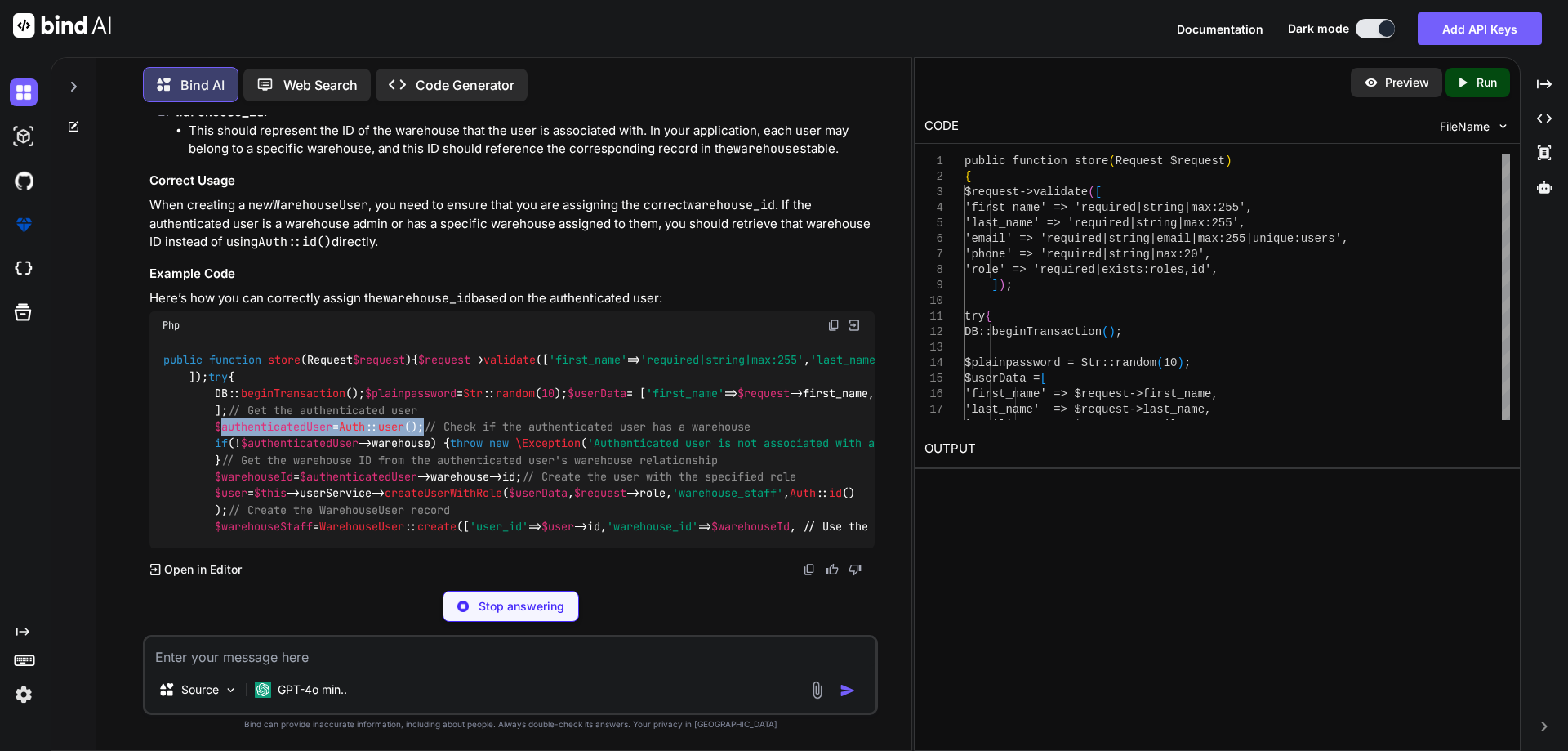
drag, startPoint x: 221, startPoint y: 356, endPoint x: 481, endPoint y: 358, distance: 260.0
click at [481, 358] on div "public function store ( Request $request ) { $request -> validate ([ 'first_nam…" at bounding box center [511, 444] width 725 height 209
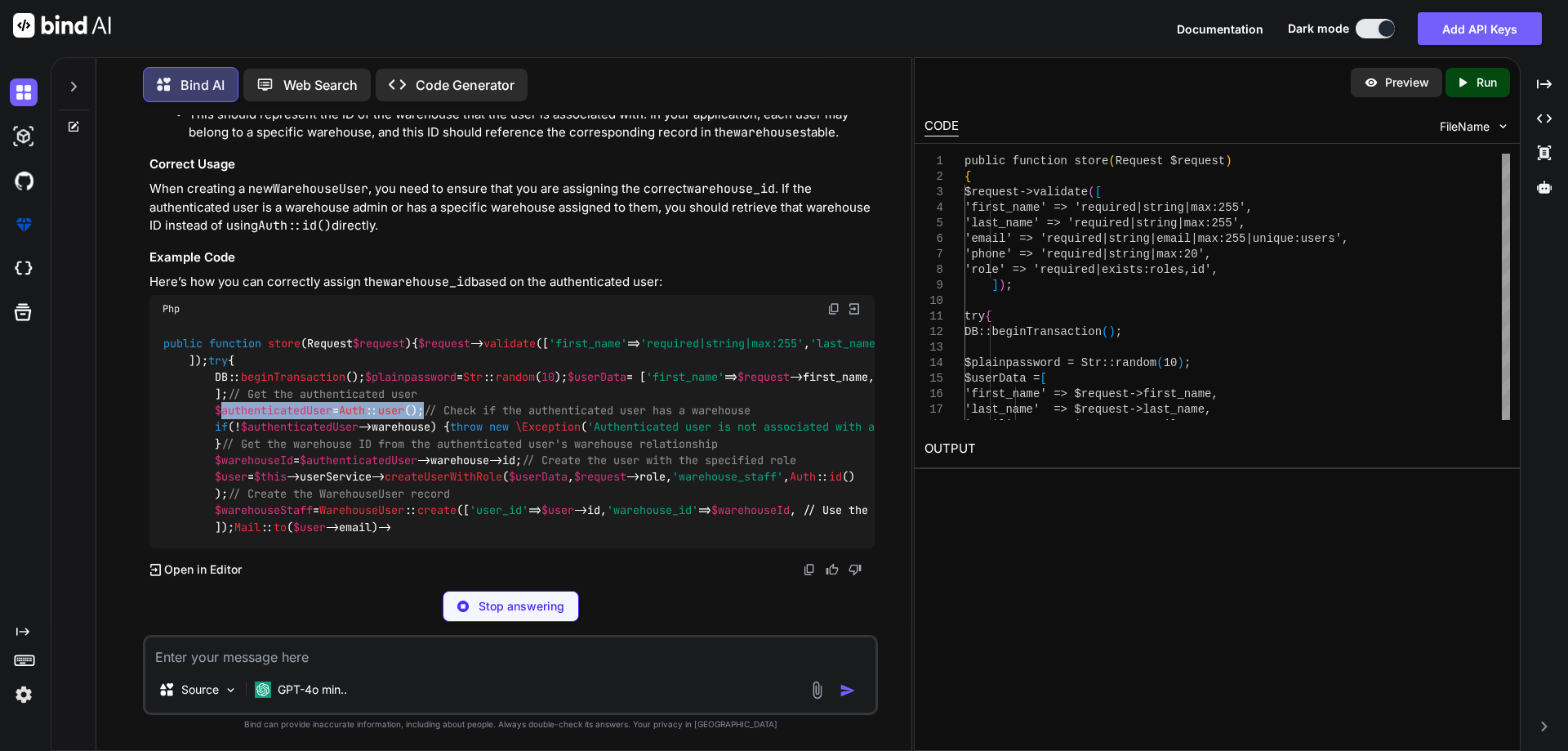
click at [481, 358] on div "public function store ( Request $request ) { $request -> validate ([ 'first_nam…" at bounding box center [511, 436] width 725 height 227
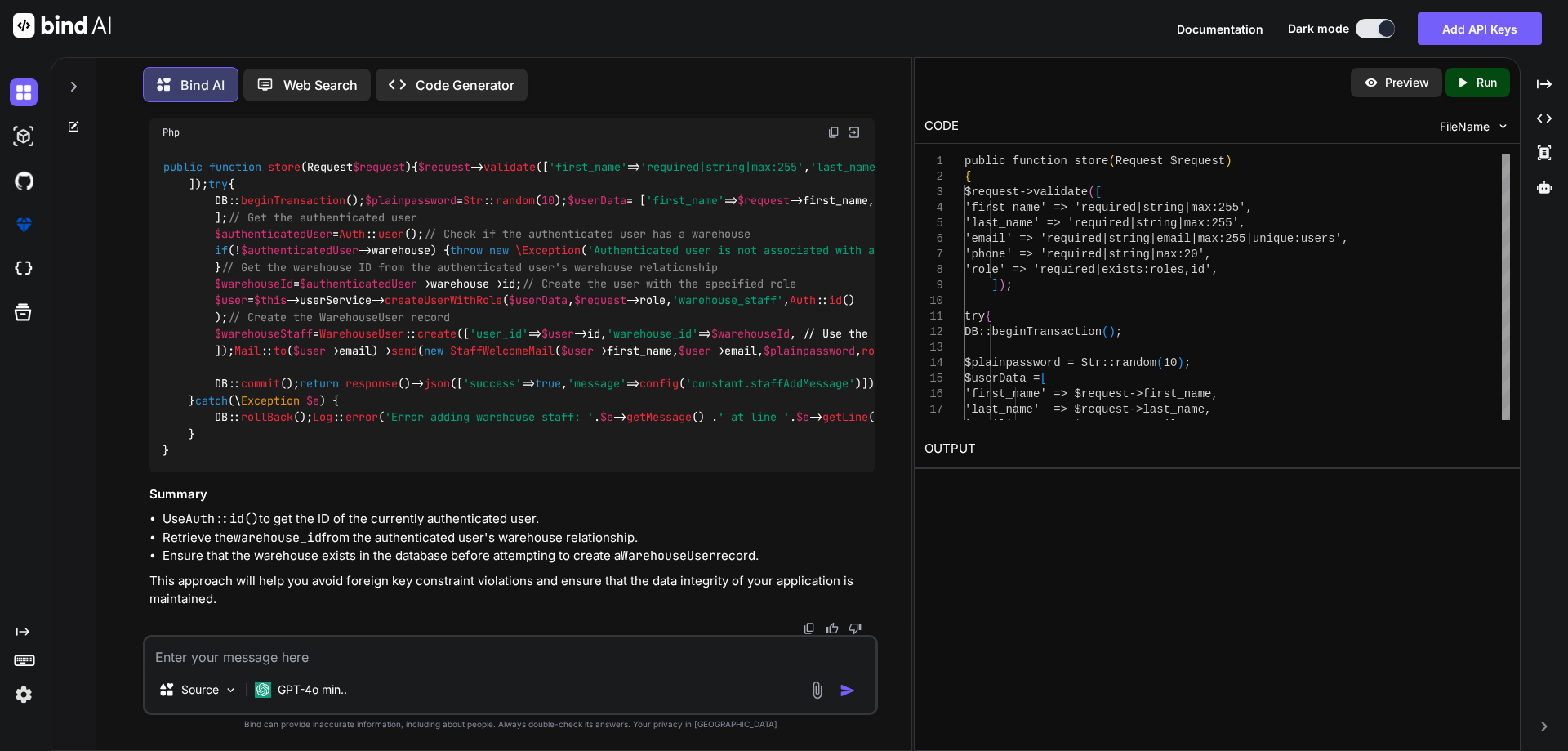
click at [712, 341] on span "$warehouseId" at bounding box center [751, 333] width 78 height 15
click at [341, 652] on textarea at bounding box center [510, 652] width 730 height 29
paste textarea "$table->id(); $table->unsignedBigInteger('user_id')->nullable(); $table->unsign…"
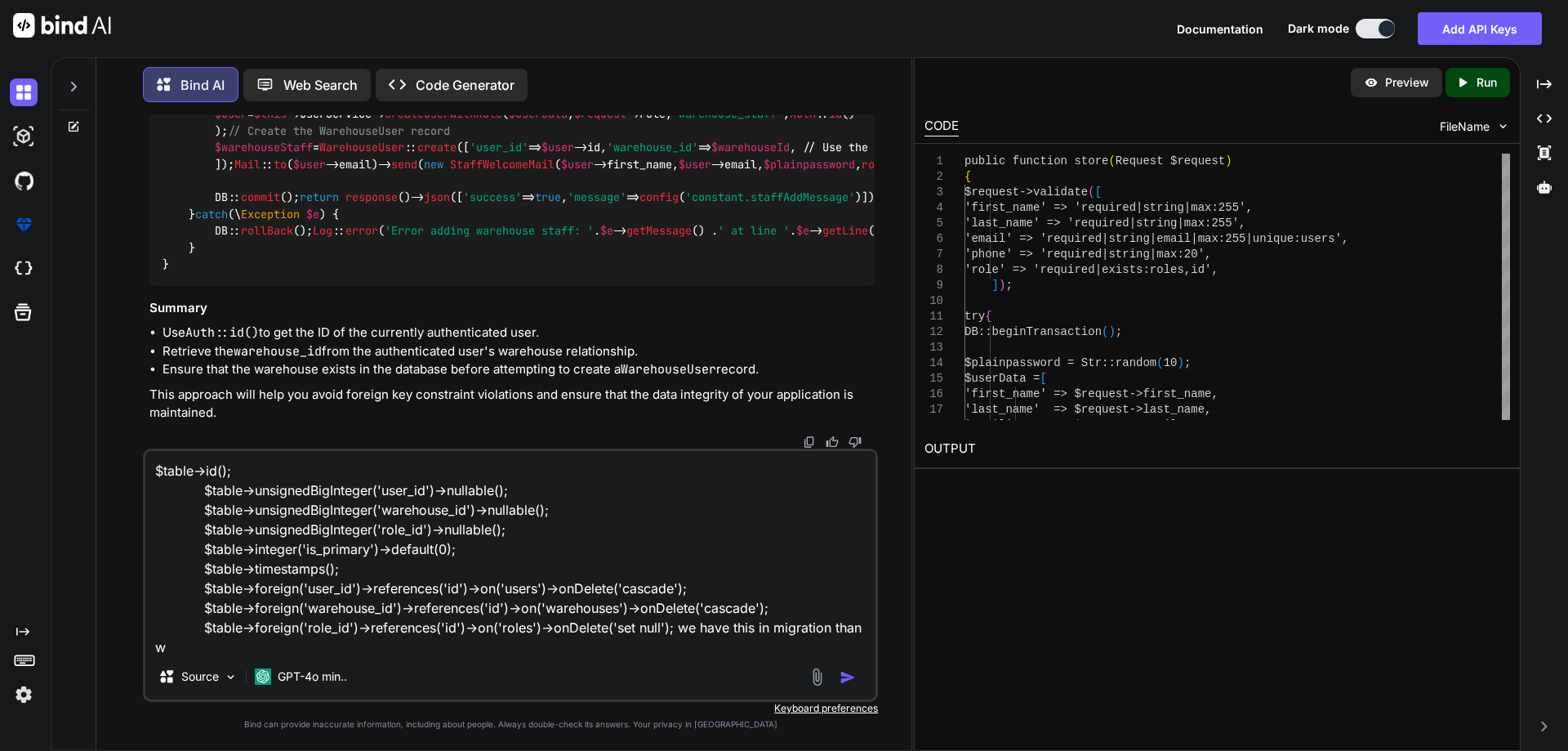
scroll to position [2, 0]
type textarea "$table->id(); $table->unsignedBigInteger('user_id')->nullable(); $table->unsign…"
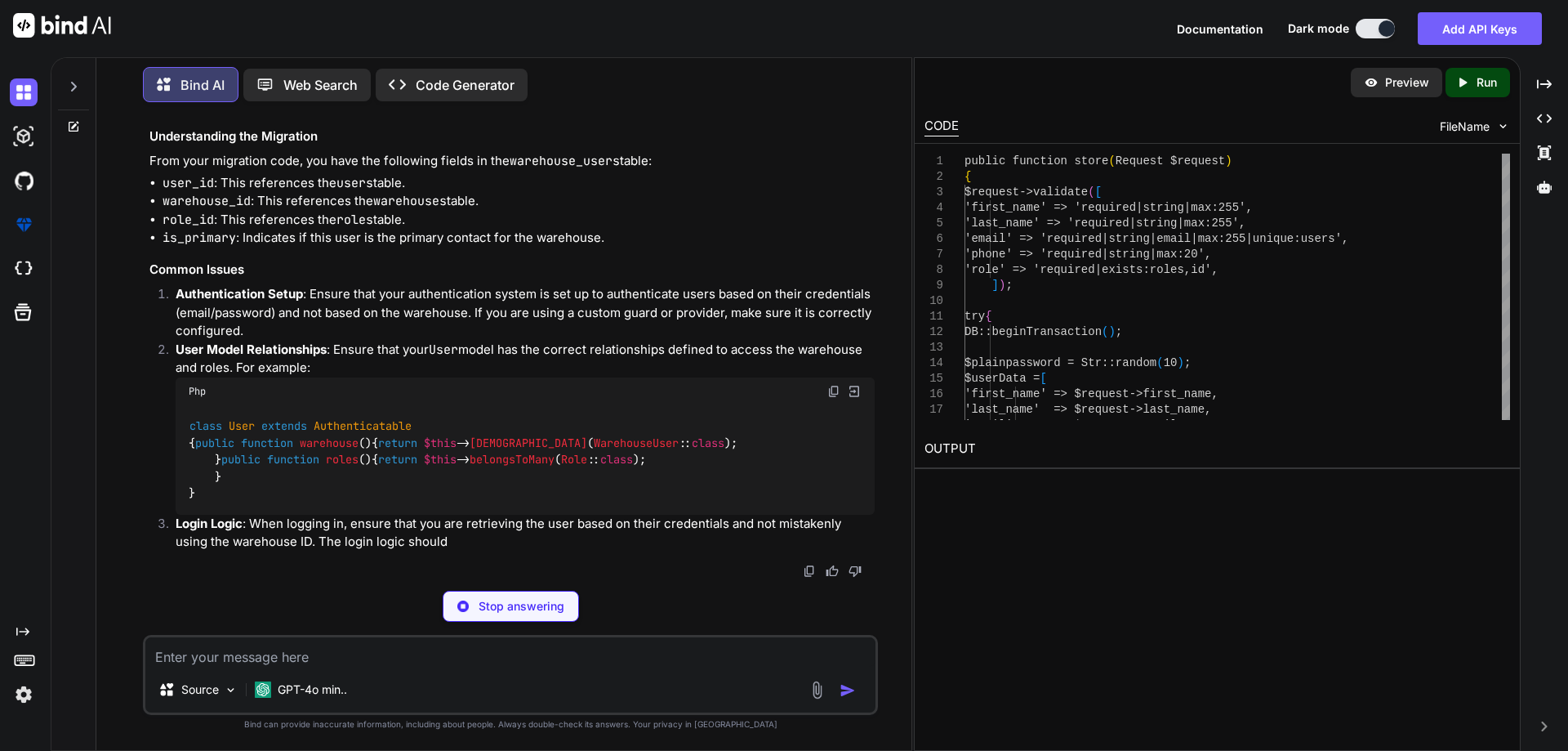
scroll to position [15508, 0]
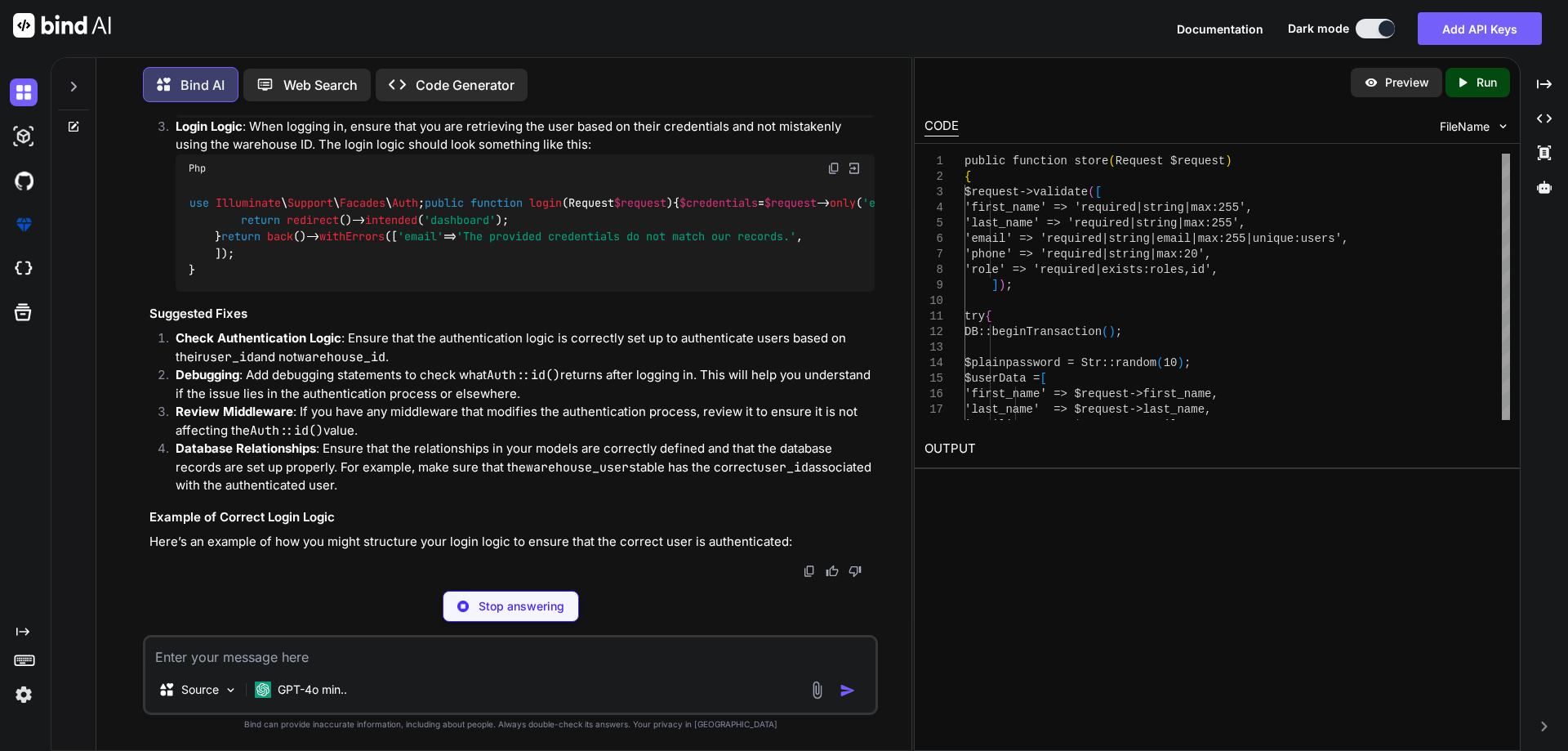
drag, startPoint x: 263, startPoint y: 380, endPoint x: 560, endPoint y: 378, distance: 297.0
click at [560, 117] on div "class User extends Authenticatable { public function warehouse ( ) { return $th…" at bounding box center [525, 62] width 699 height 110
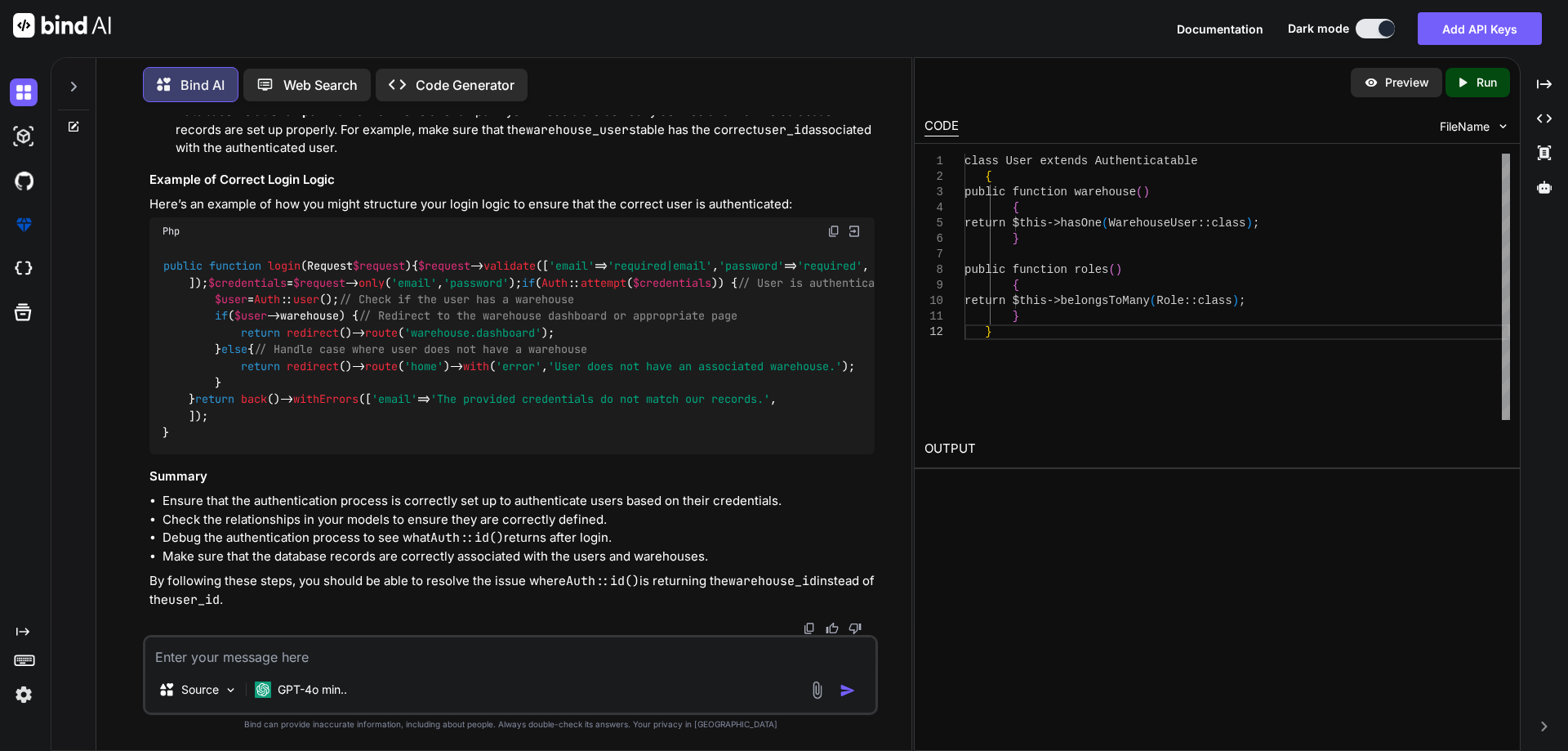
scroll to position [15627, 0]
drag, startPoint x: 207, startPoint y: 228, endPoint x: 311, endPoint y: 356, distance: 164.9
copy code "public function warehouse ( ) { return $this -> hasOne ( WarehouseUser :: class…"
click at [231, 655] on textarea at bounding box center [510, 652] width 730 height 29
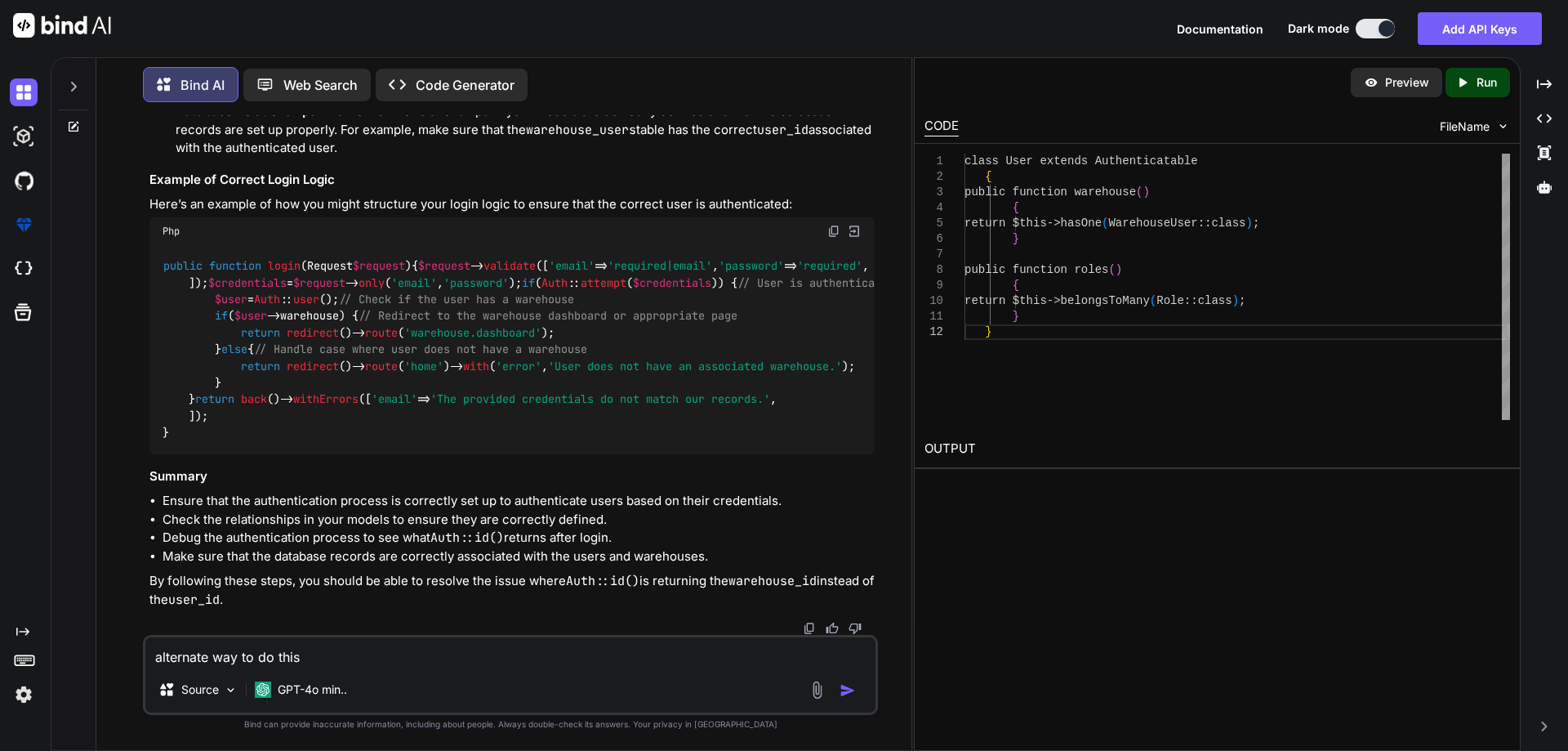
type textarea "alternate way to do this"
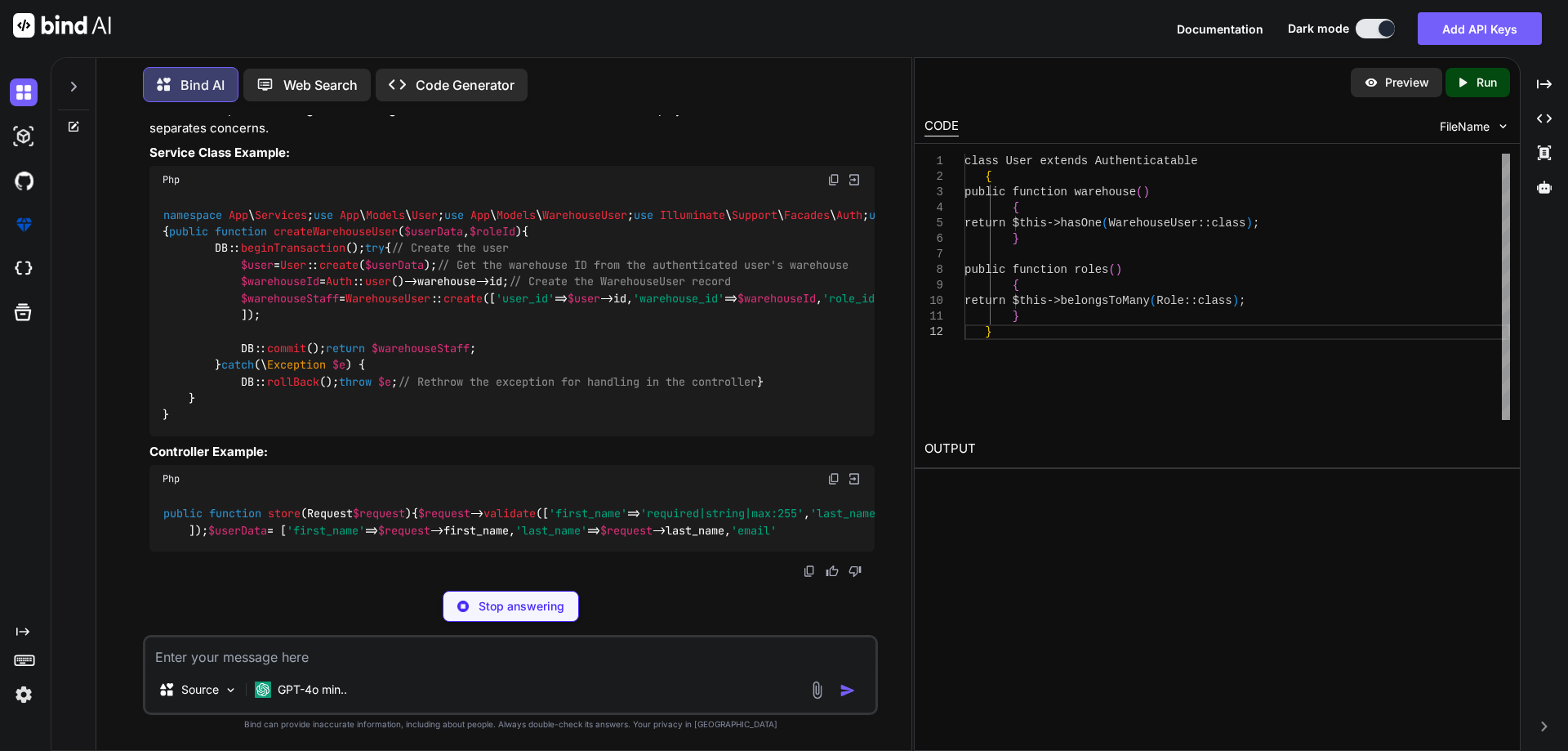
scroll to position [17484, 0]
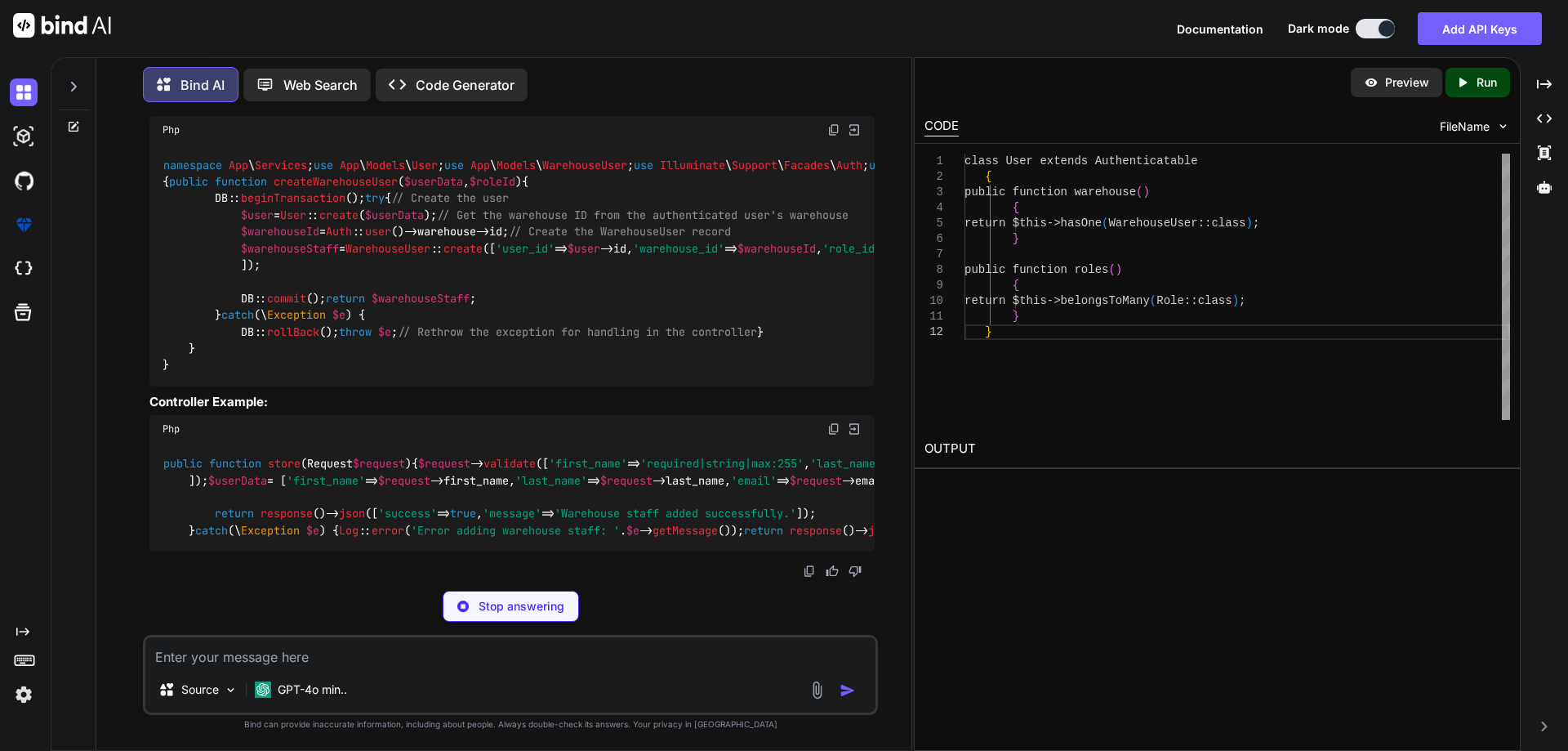
click at [737, 256] on span "$warehouseId" at bounding box center [776, 248] width 78 height 15
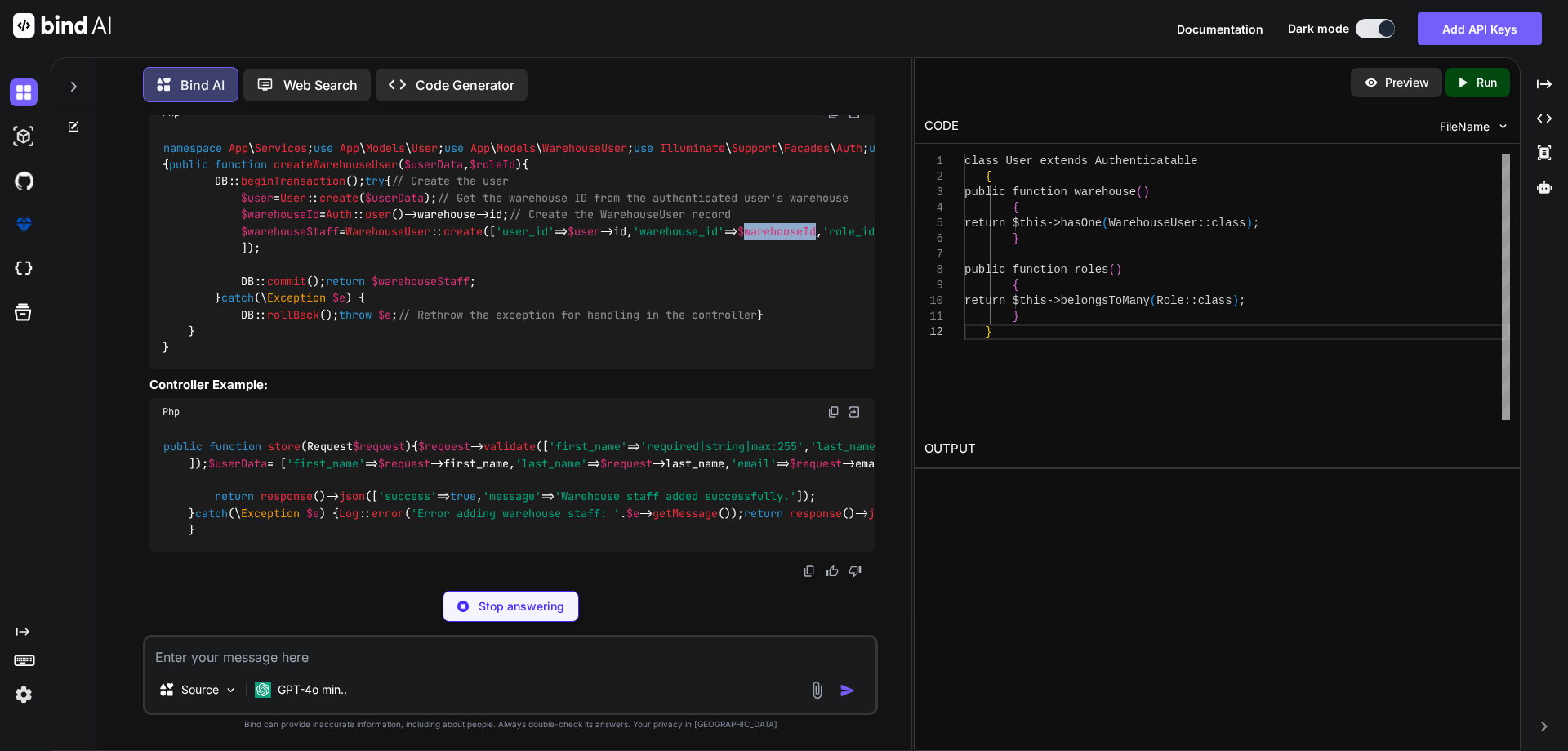
click at [737, 238] on span "$warehouseId" at bounding box center [776, 231] width 78 height 15
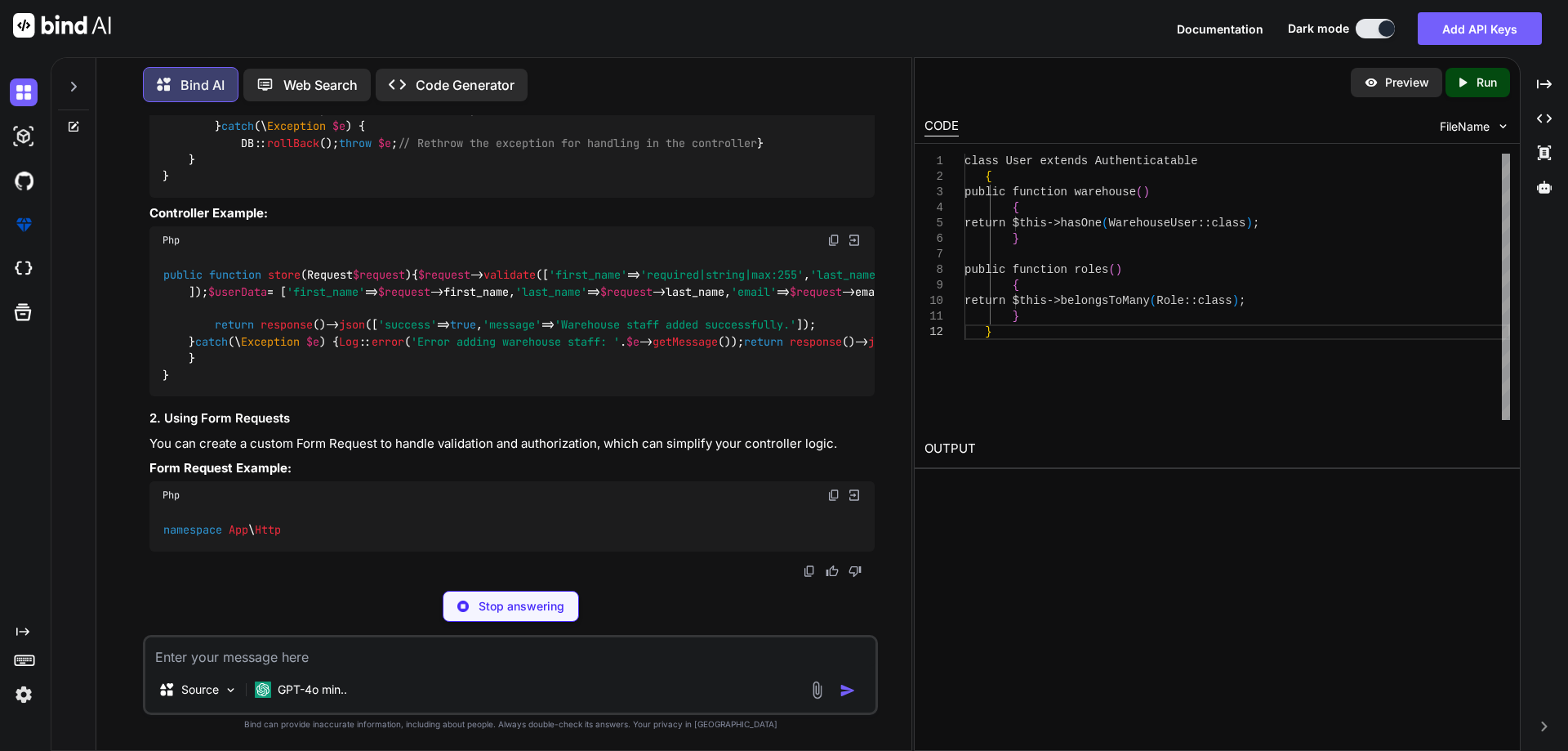
click at [737, 67] on span "$warehouseId" at bounding box center [776, 59] width 78 height 15
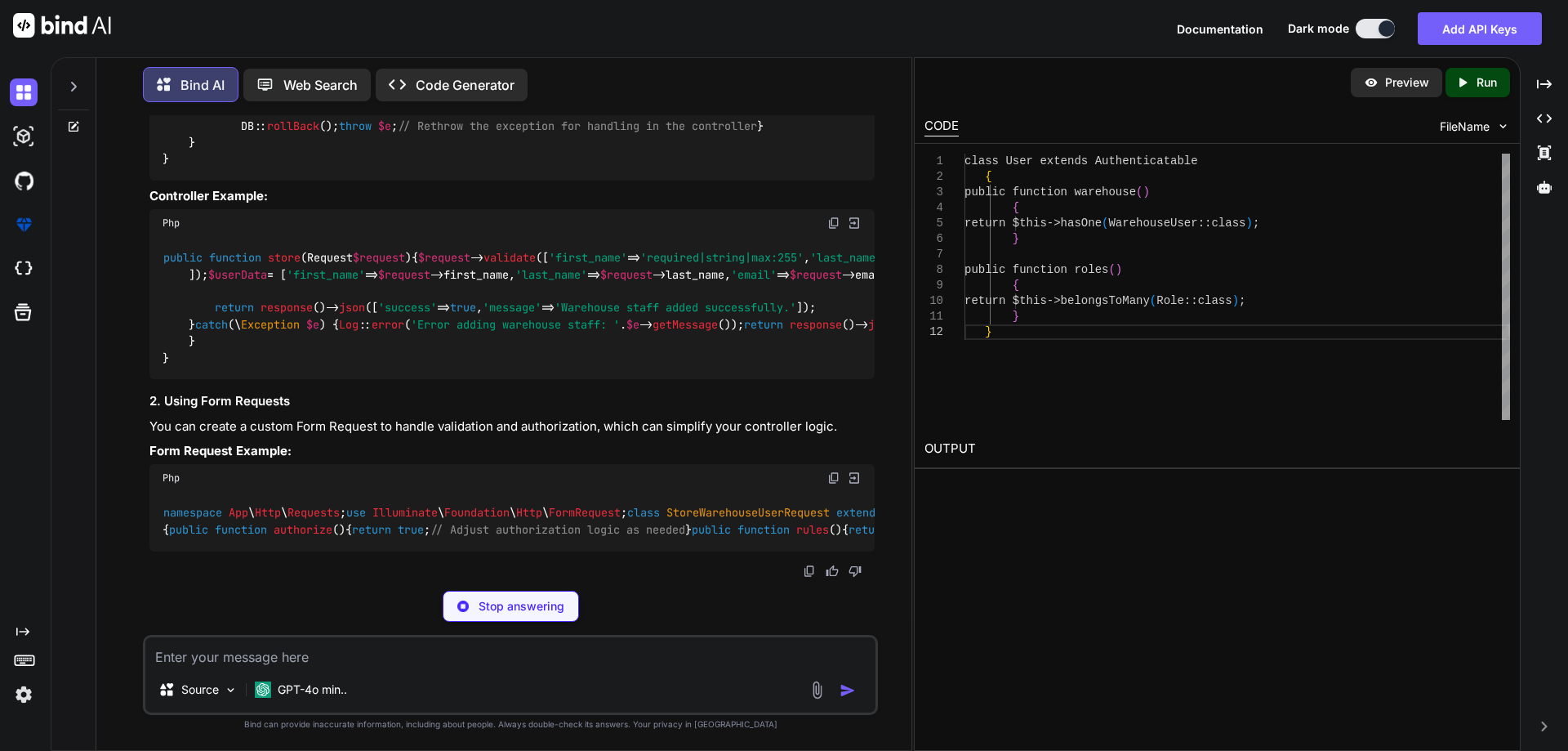
drag, startPoint x: 241, startPoint y: 429, endPoint x: 535, endPoint y: 435, distance: 294.1
click at [535, 180] on div "namespace App \ Services ; use App \ Models \ User ; use App \ Models \ Warehou…" at bounding box center [511, 59] width 725 height 242
copy code "$warehouseId = Auth :: user ()->warehouse->id;"
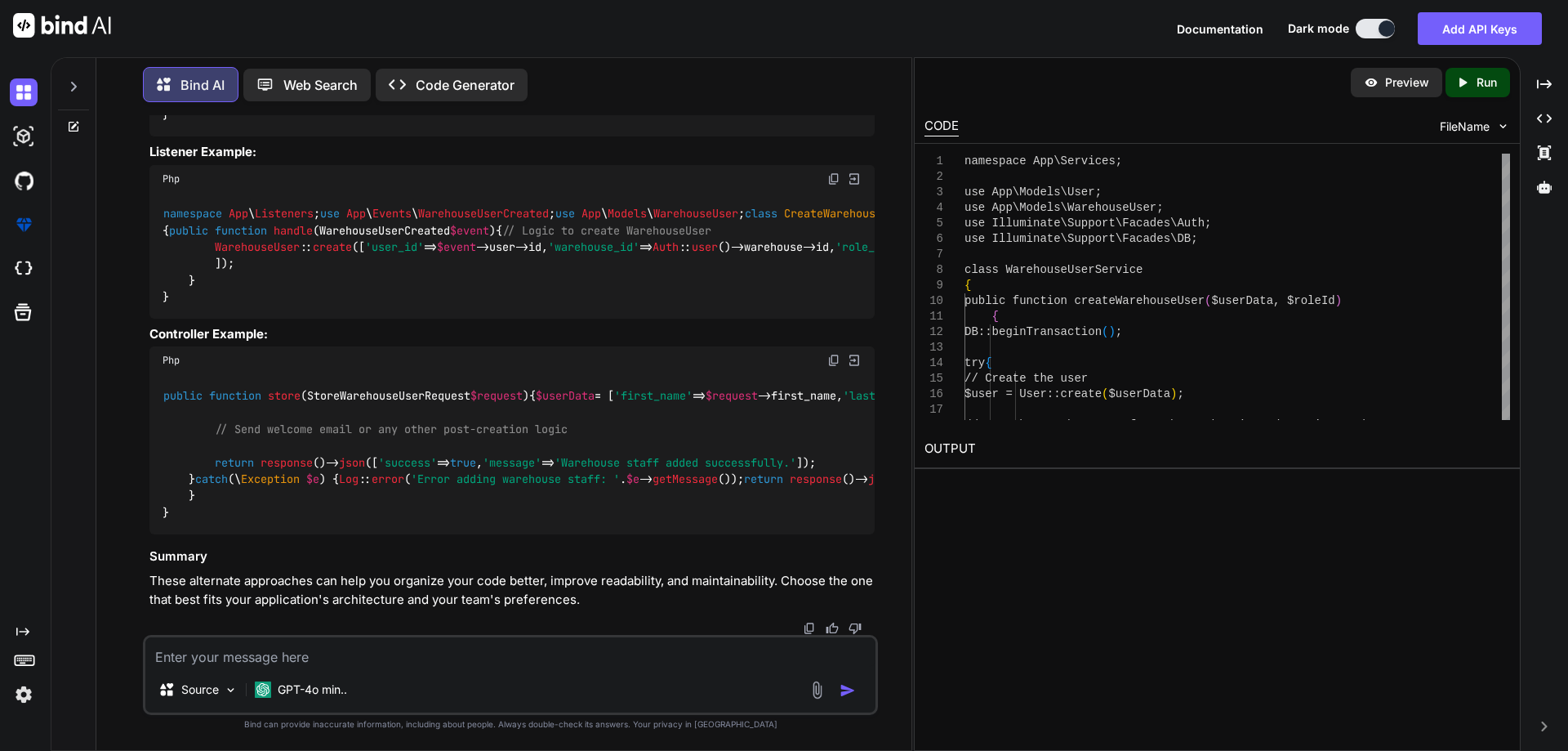
click at [248, 654] on textarea at bounding box center [510, 652] width 730 height 29
paste textarea "$createUserRole = $request->role; dd($createUserRole);"
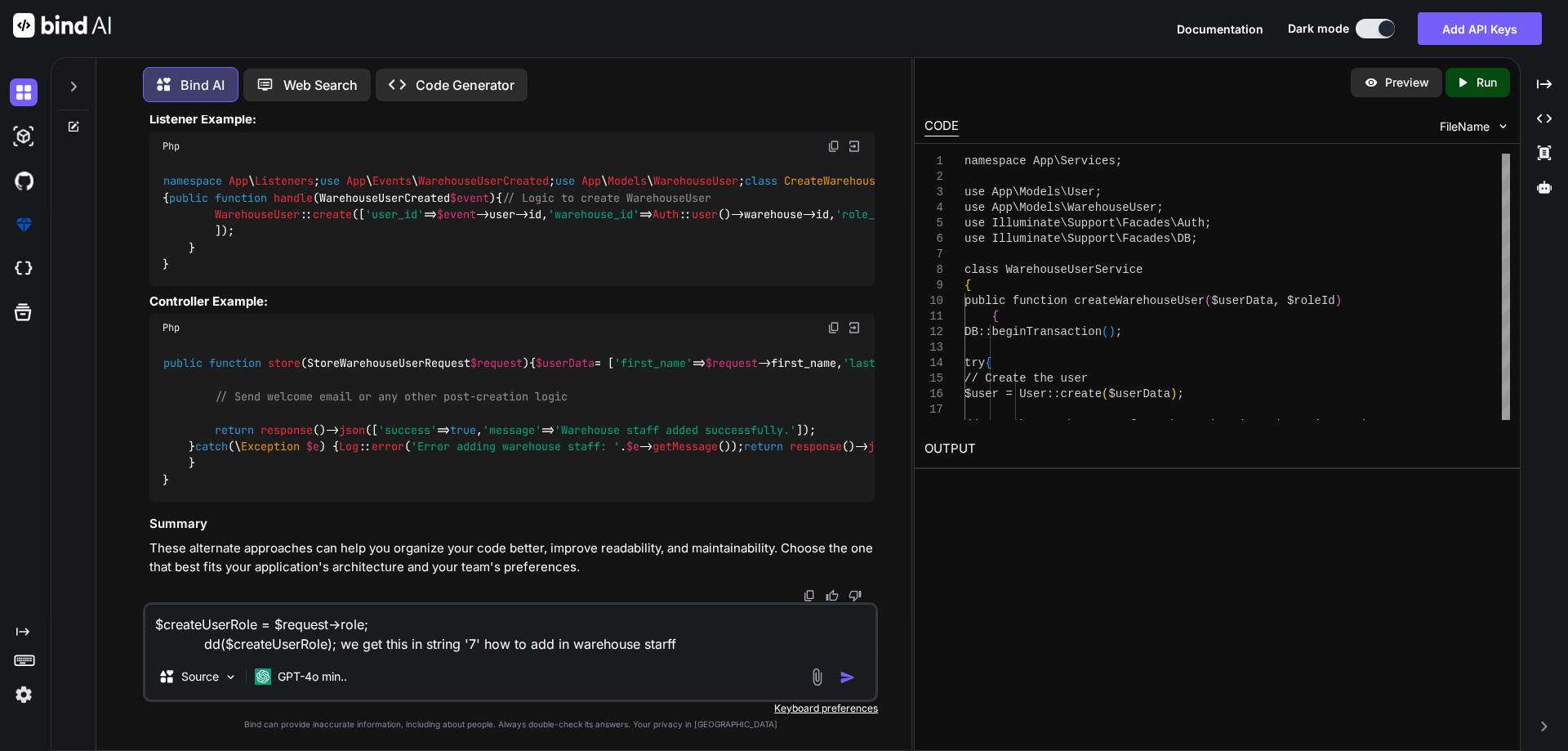
drag, startPoint x: 670, startPoint y: 642, endPoint x: 636, endPoint y: 641, distance: 34.0
click at [636, 641] on textarea "$createUserRole = $request->role; dd($createUserRole); we get this in string '7…" at bounding box center [510, 629] width 730 height 49
type textarea "$createUserRole = $request->role; dd($createUserRole); we get this in string '7…"
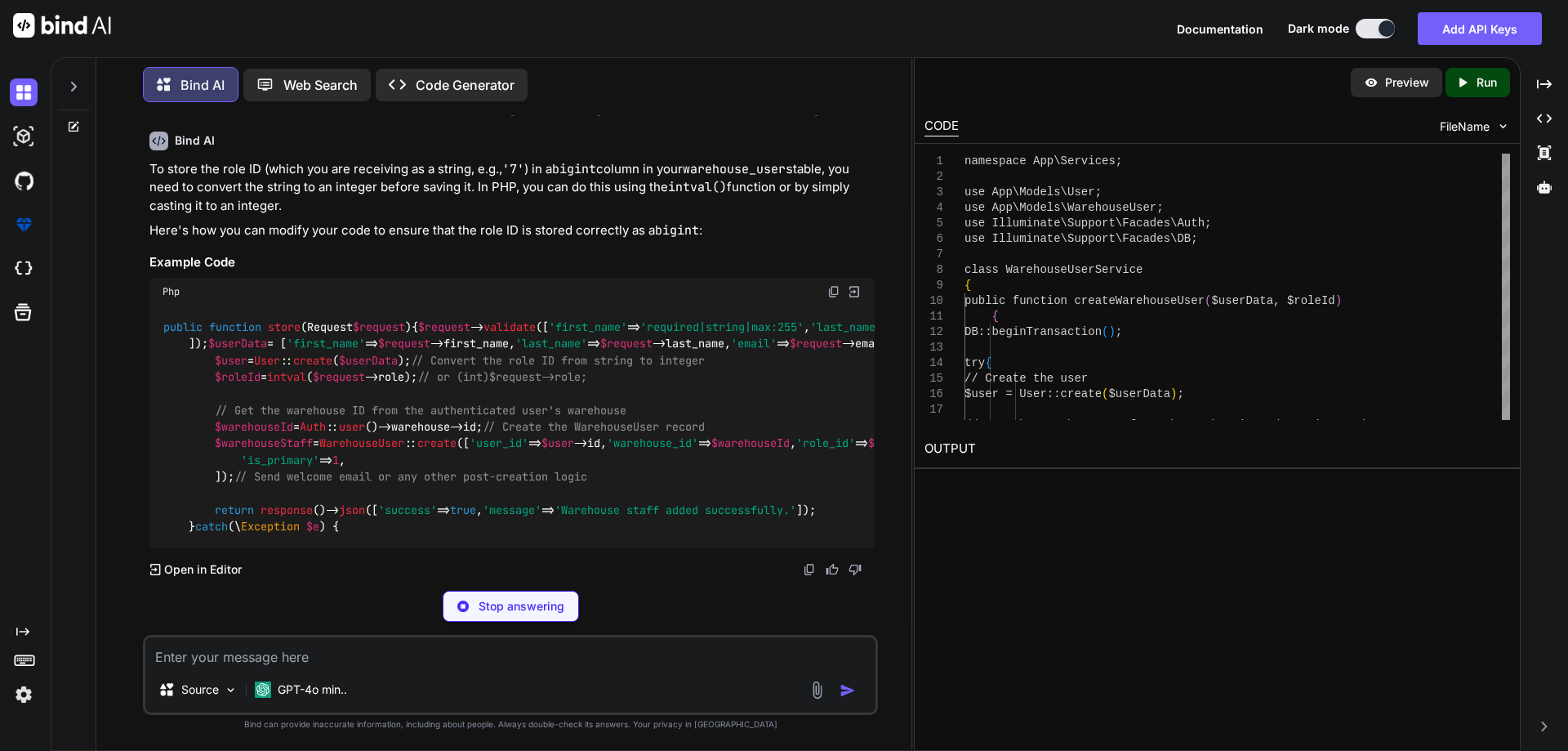
scroll to position [21396, 0]
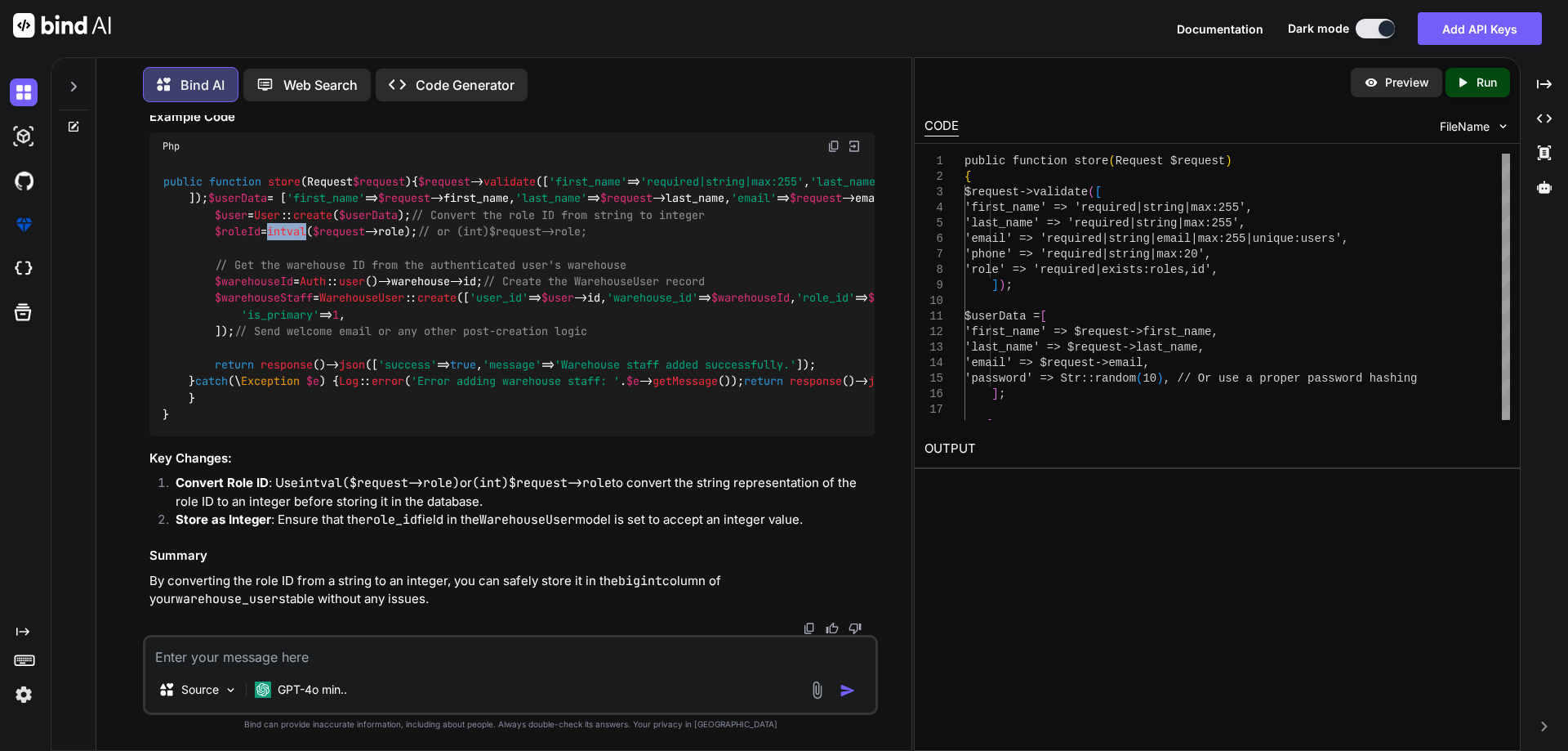
drag, startPoint x: 283, startPoint y: 280, endPoint x: 321, endPoint y: 284, distance: 38.2
click at [306, 238] on span "intval" at bounding box center [287, 231] width 39 height 15
copy span "intval"
click at [242, 642] on textarea at bounding box center [510, 652] width 730 height 29
click at [331, 637] on div "Source GPT-4o min.." at bounding box center [510, 674] width 735 height 80
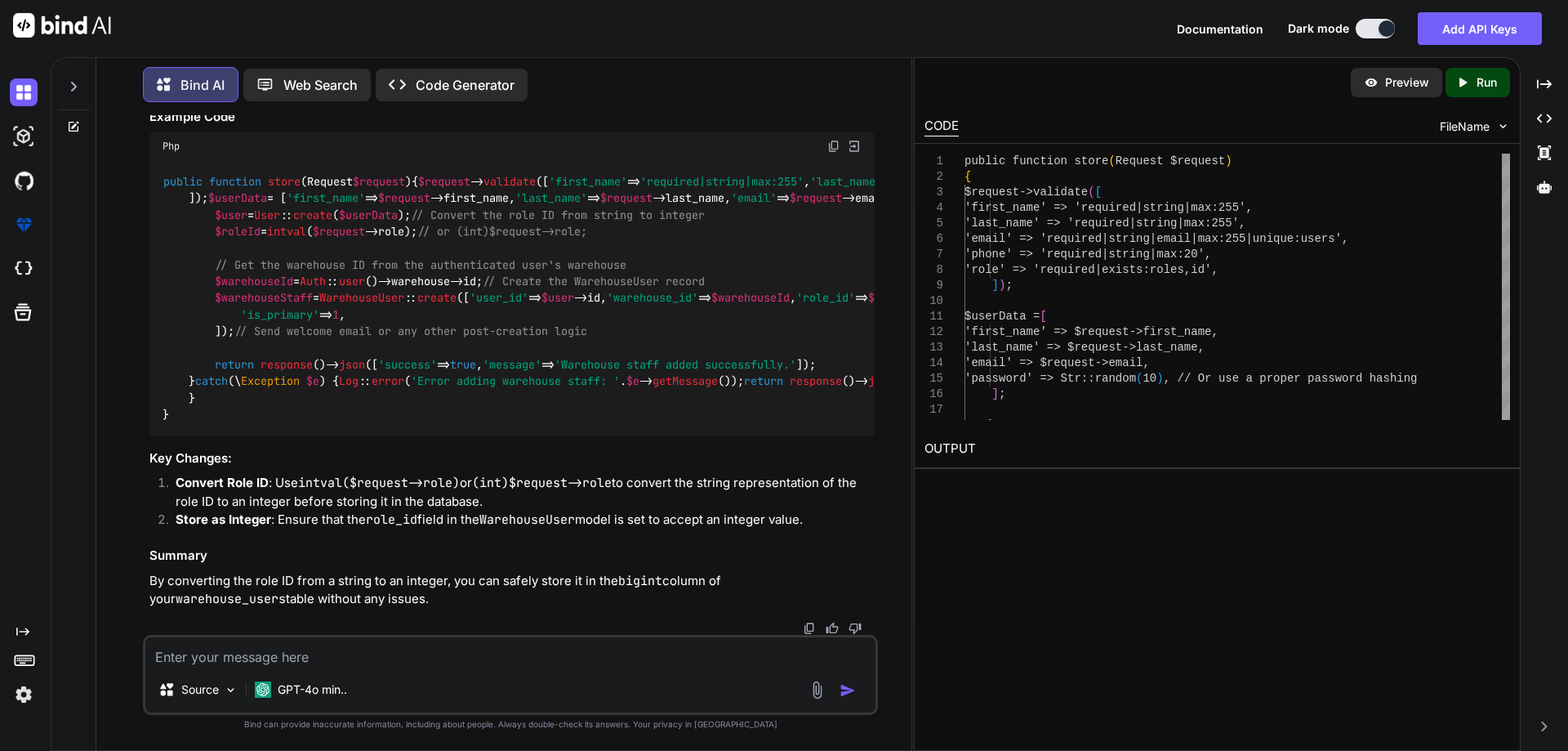
click at [323, 647] on textarea at bounding box center [510, 652] width 730 height 29
paste textarea "$staffs = WarehouseUser::with('user.roles')->whereHas('user', function ($query)…"
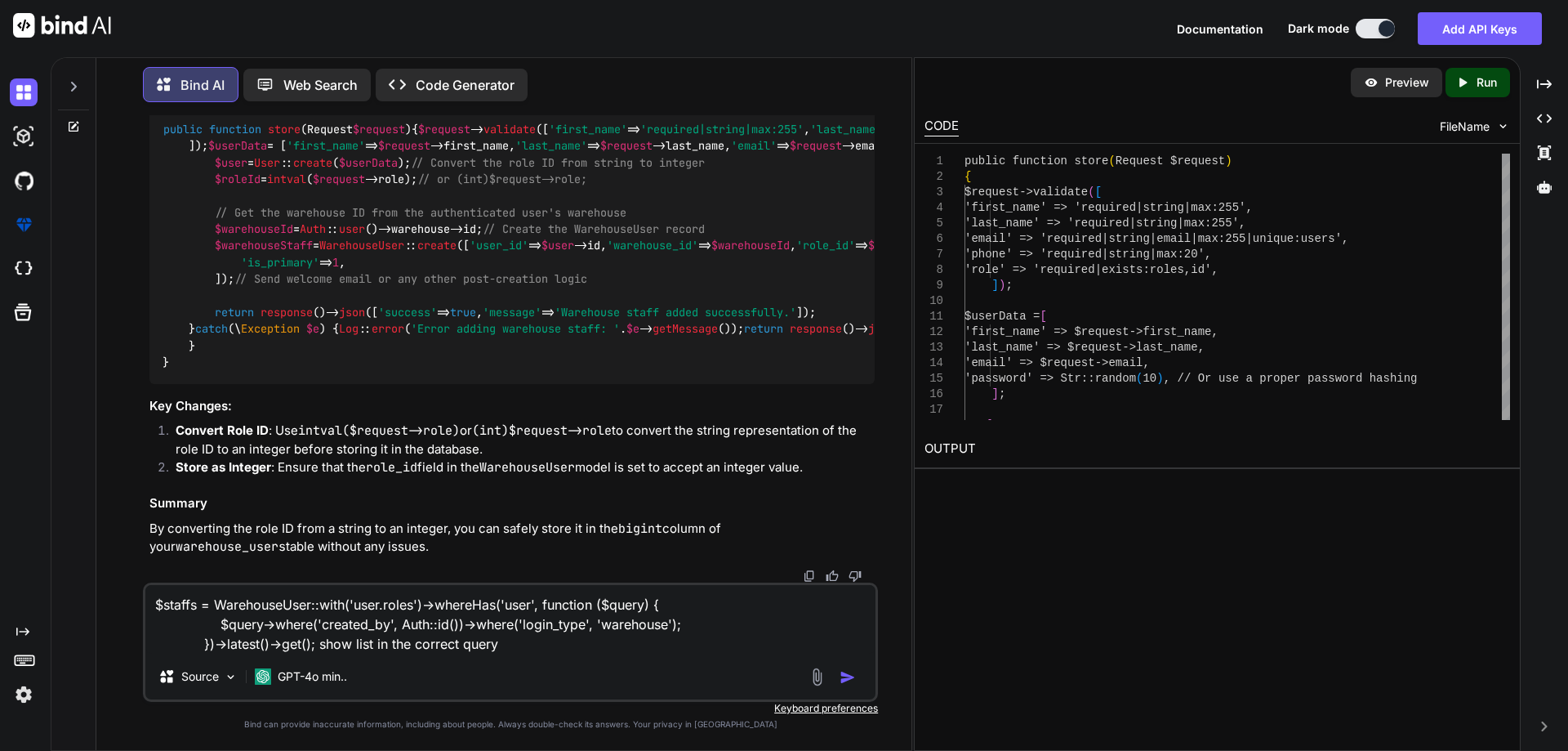
type textarea "$staffs = WarehouseUser::with('user.roles')->whereHas('user', function ($query)…"
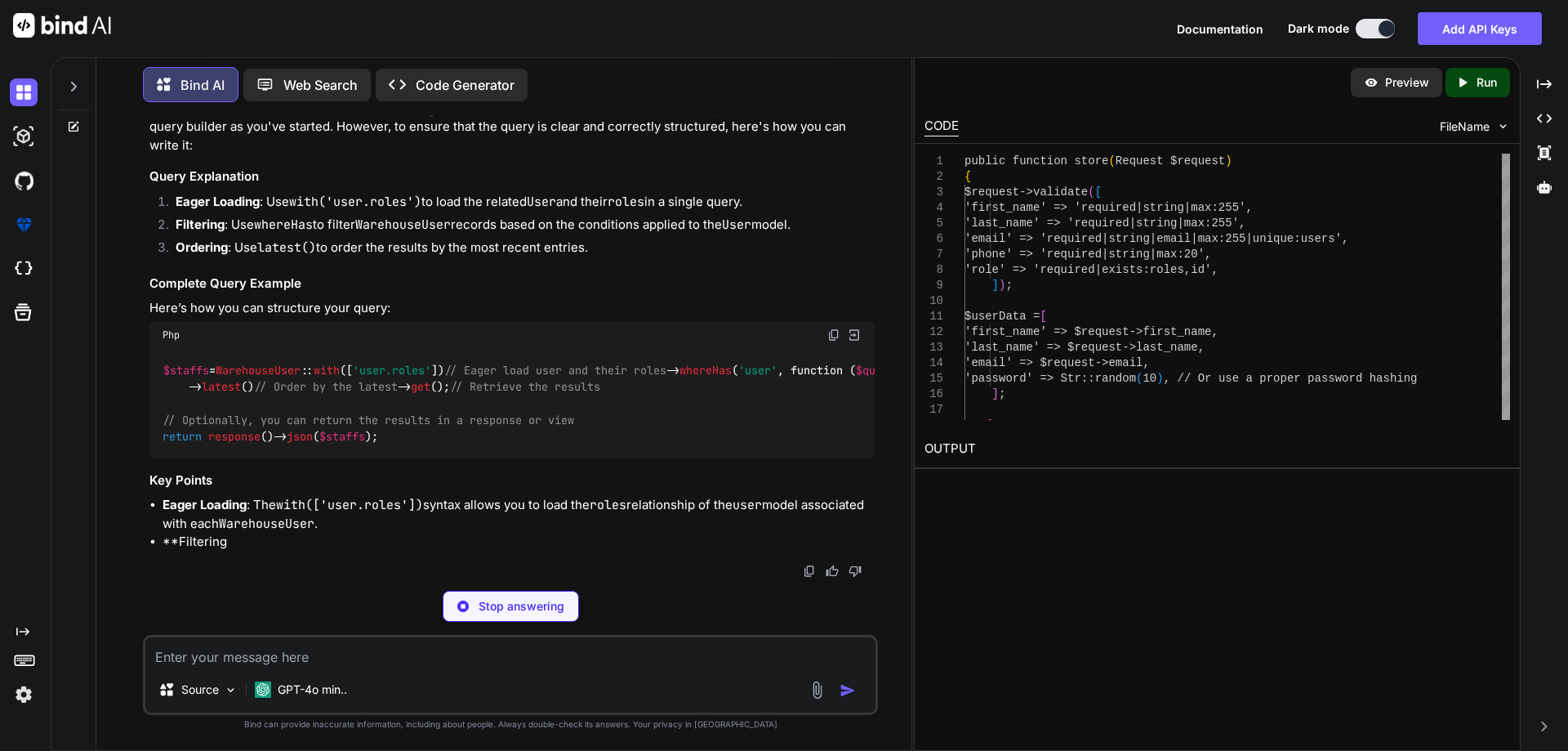
scroll to position [22287, 0]
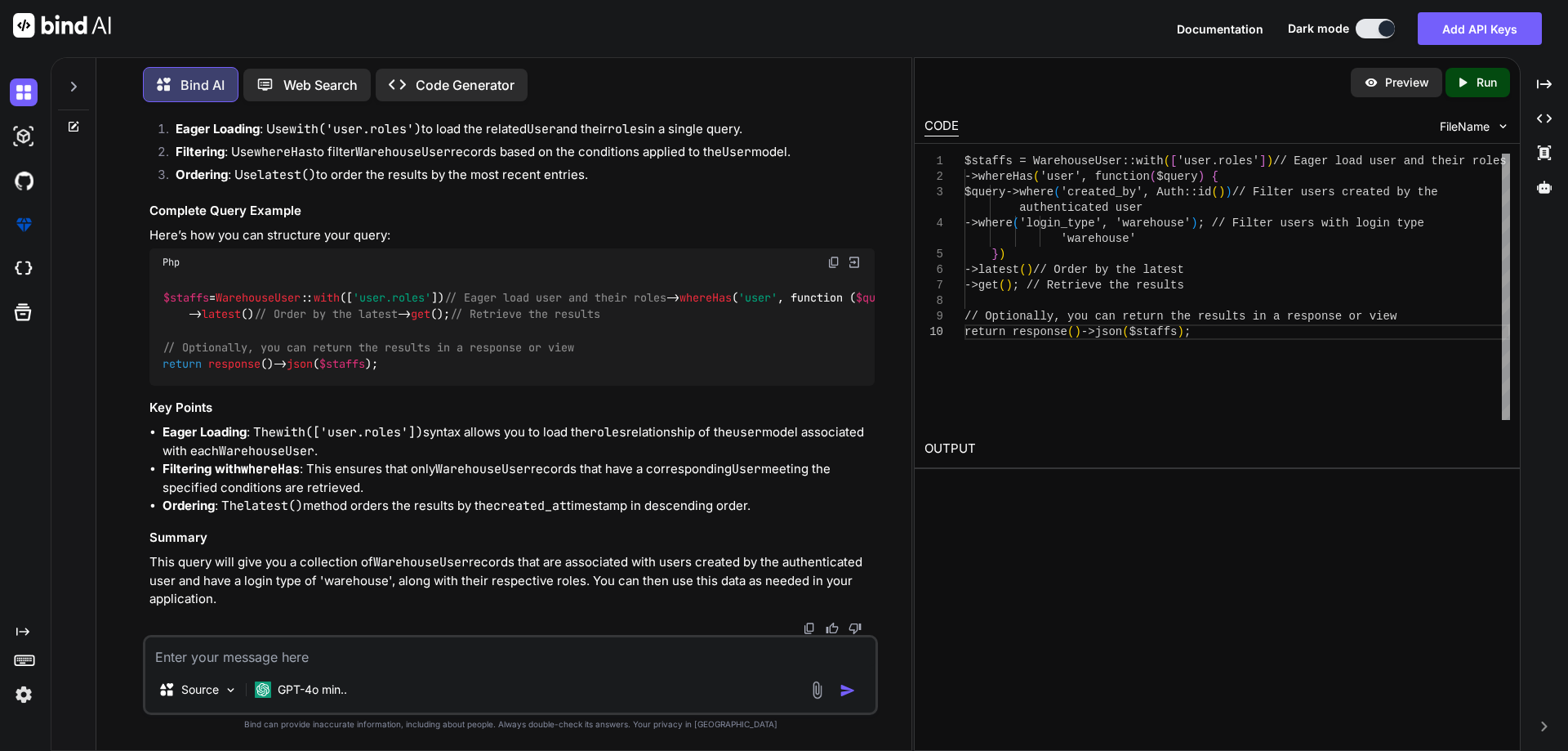
drag, startPoint x: 233, startPoint y: 347, endPoint x: 250, endPoint y: 441, distance: 95.5
click at [250, 373] on code "$staffs = WarehouseUser :: with ([ 'user.roles' ]) // Eager load user and their…" at bounding box center [1081, 331] width 1837 height 83
click at [233, 373] on code "$staffs = WarehouseUser :: with ([ 'user.roles' ]) // Eager load user and their…" at bounding box center [1081, 331] width 1837 height 83
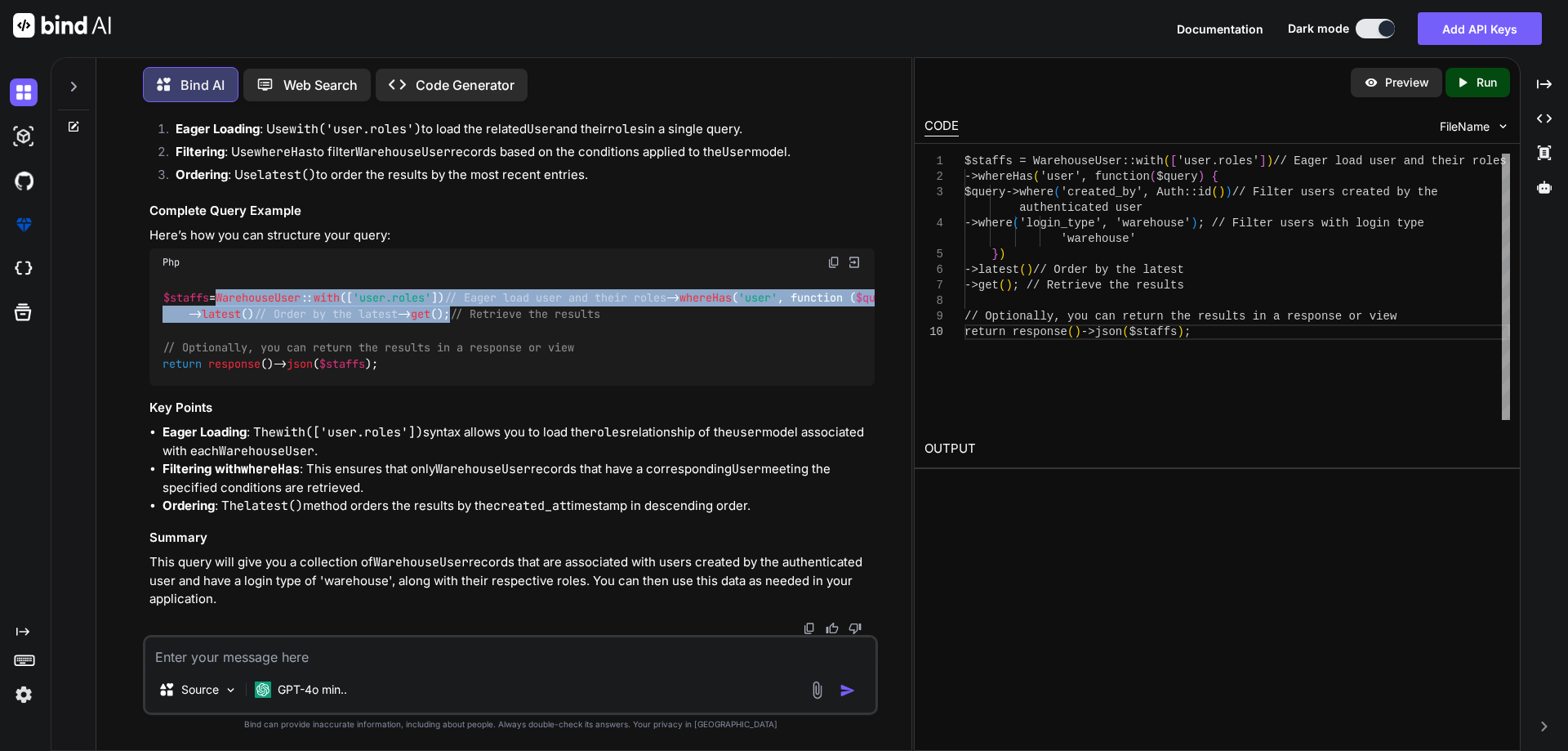
drag, startPoint x: 229, startPoint y: 349, endPoint x: 242, endPoint y: 451, distance: 102.8
click at [242, 373] on code "$staffs = WarehouseUser :: with ([ 'user.roles' ]) // Eager load user and their…" at bounding box center [1081, 331] width 1837 height 83
copy code "WarehouseUser :: with ([ 'user.roles' ]) // Eager load user and their roles -> …"
